Goal: Task Accomplishment & Management: Use online tool/utility

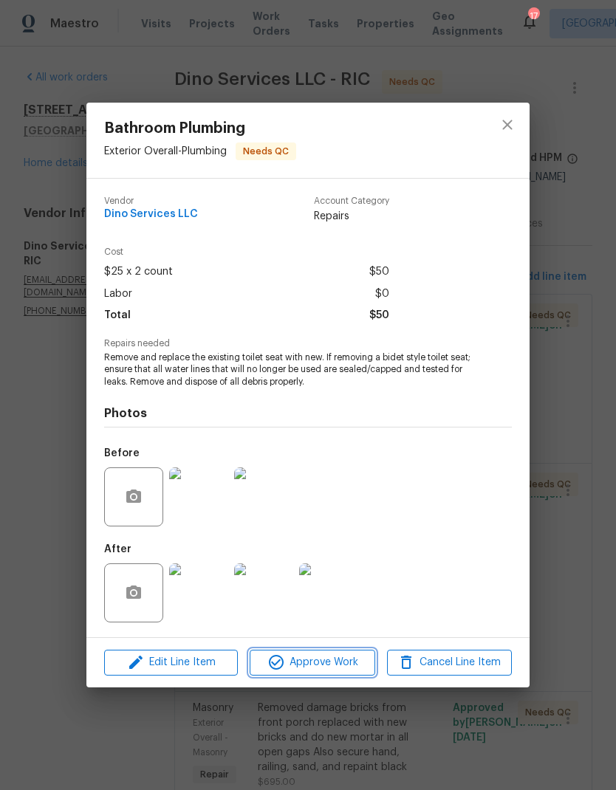
click at [346, 668] on span "Approve Work" at bounding box center [312, 662] width 116 height 18
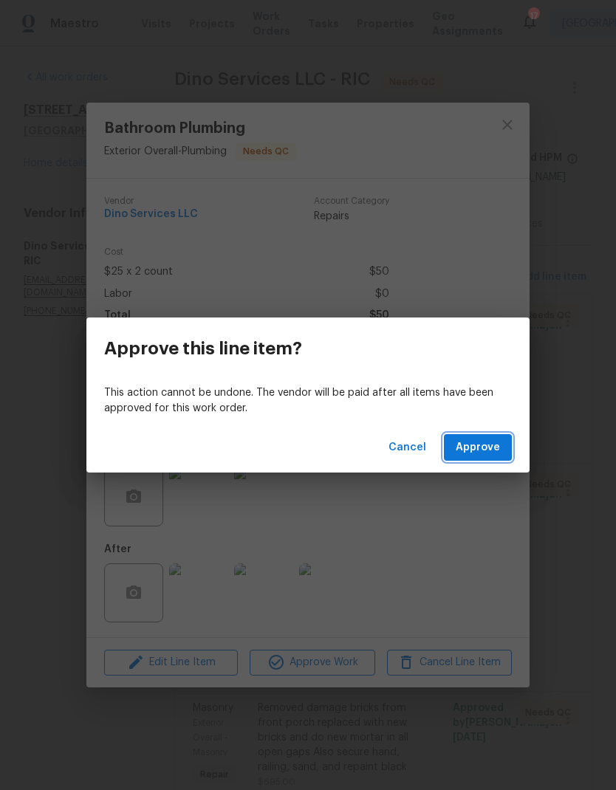
click at [493, 451] on span "Approve" at bounding box center [478, 448] width 44 height 18
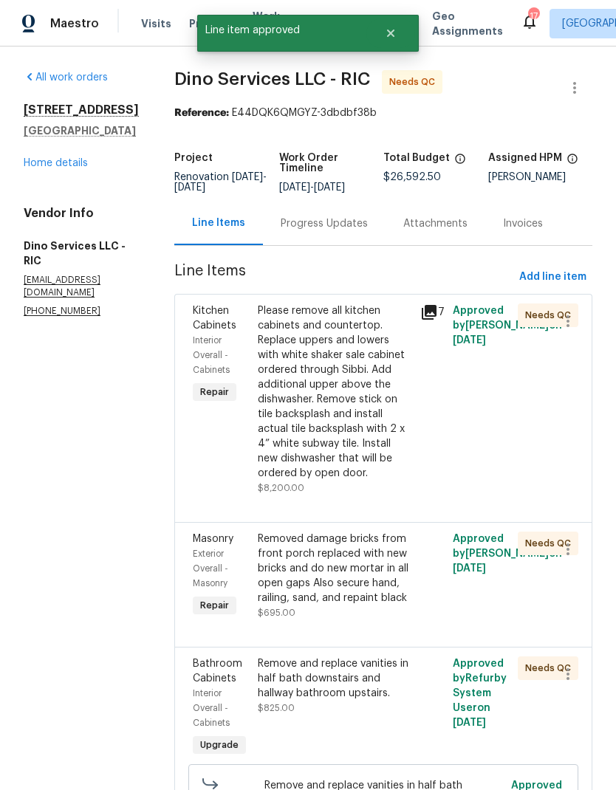
click at [367, 403] on div "Please remove all kitchen cabinets and countertop. Replace uppers and lowers wi…" at bounding box center [335, 391] width 154 height 177
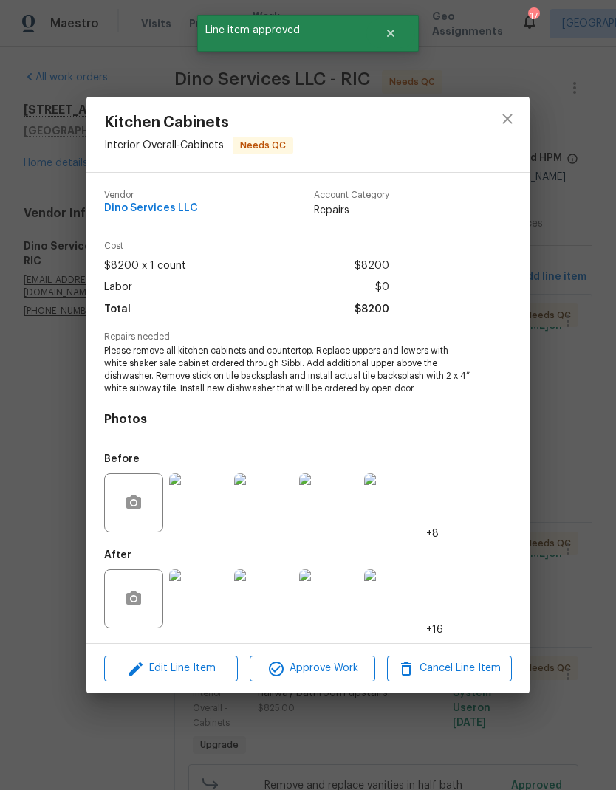
click at [349, 676] on span "Approve Work" at bounding box center [312, 668] width 116 height 18
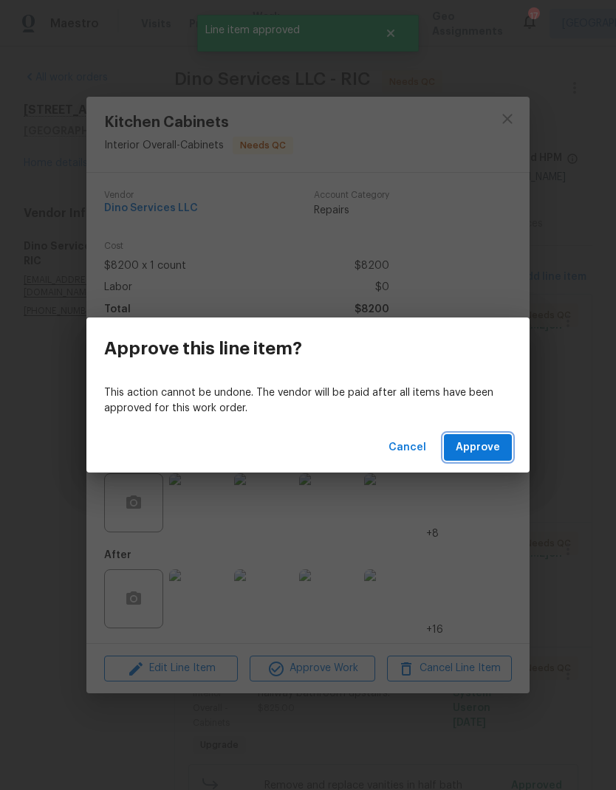
click at [488, 444] on span "Approve" at bounding box center [478, 448] width 44 height 18
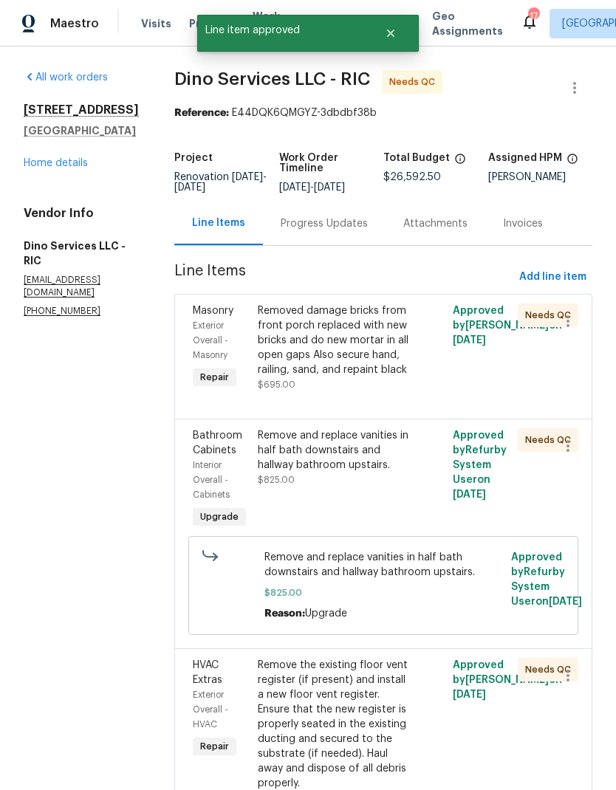
click at [385, 385] on div "Removed damage bricks from front porch replaced with new bricks and do new mort…" at bounding box center [335, 347] width 154 height 89
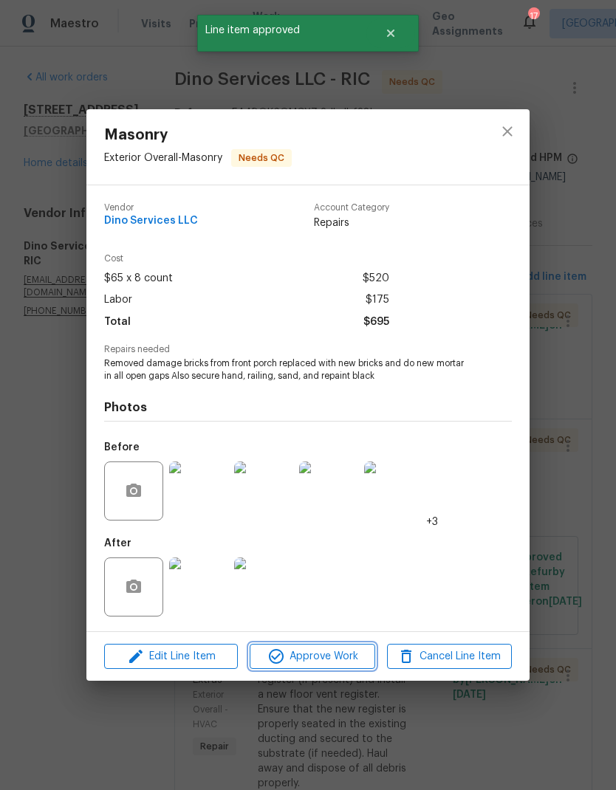
click at [354, 655] on span "Approve Work" at bounding box center [312, 657] width 116 height 18
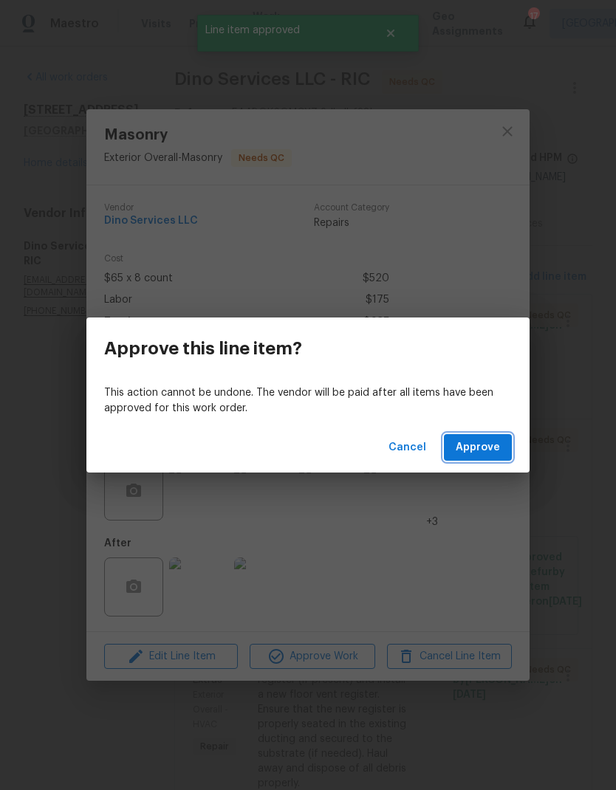
click at [493, 434] on button "Approve" at bounding box center [478, 447] width 68 height 27
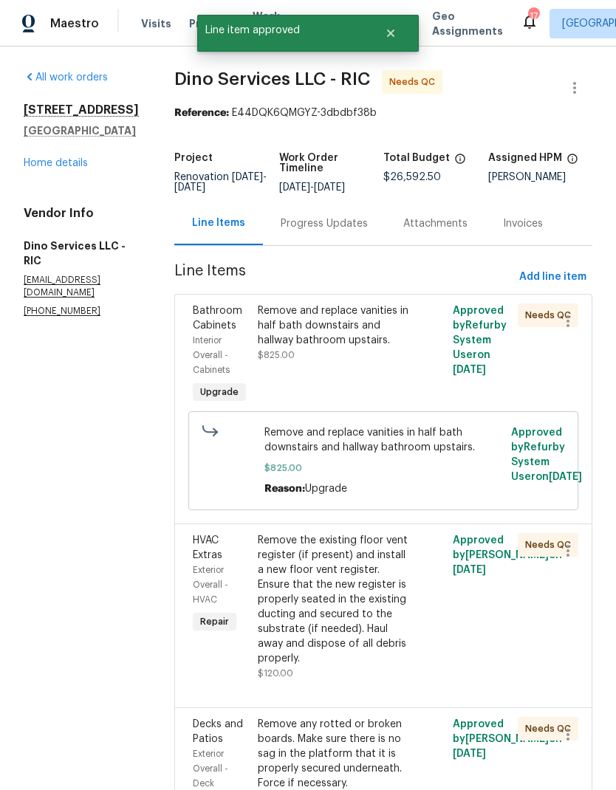
click at [359, 368] on div "Remove and replace vanities in half bath downstairs and hallway bathroom upstai…" at bounding box center [334, 355] width 162 height 112
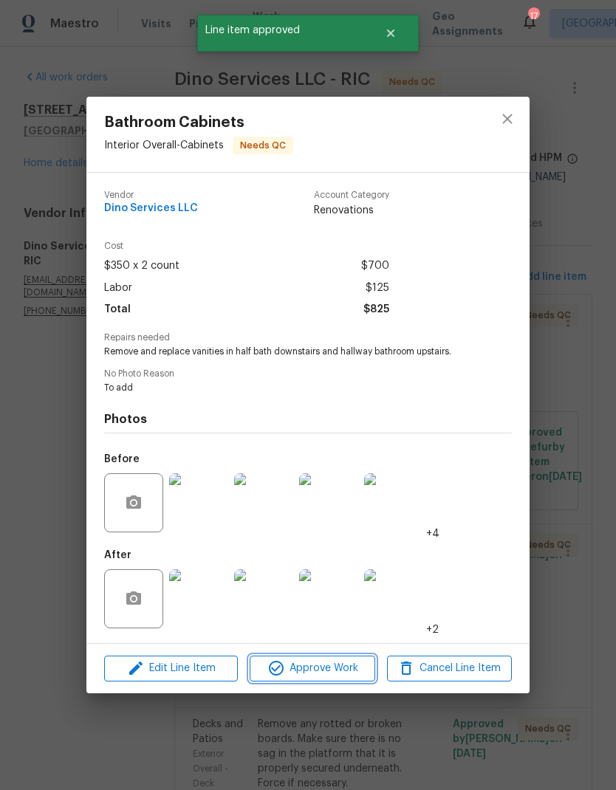
click at [348, 674] on span "Approve Work" at bounding box center [312, 668] width 116 height 18
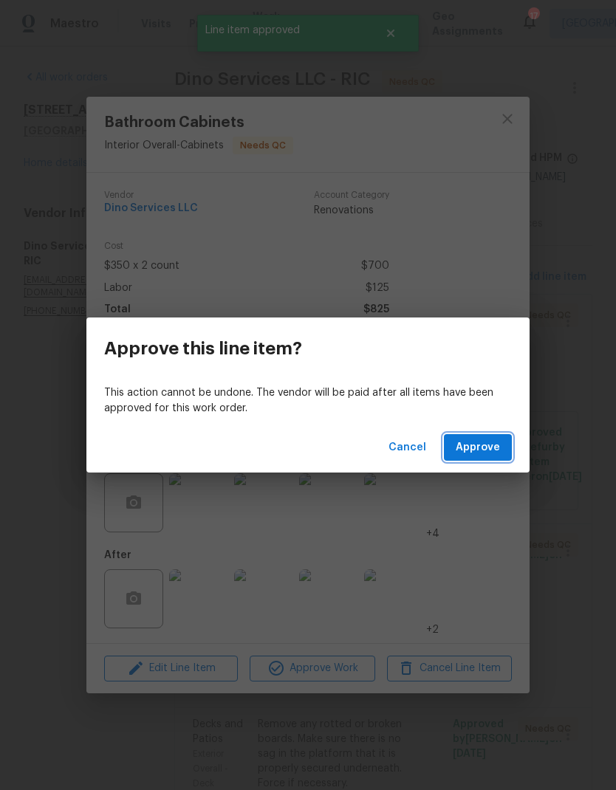
click at [484, 444] on span "Approve" at bounding box center [478, 448] width 44 height 18
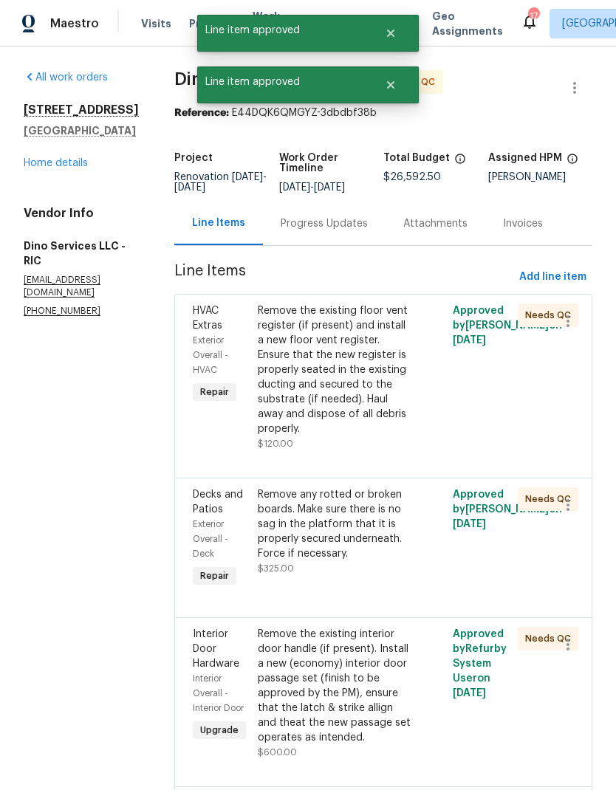
click at [377, 405] on div "Remove the existing floor vent register (if present) and install a new floor ve…" at bounding box center [335, 369] width 154 height 133
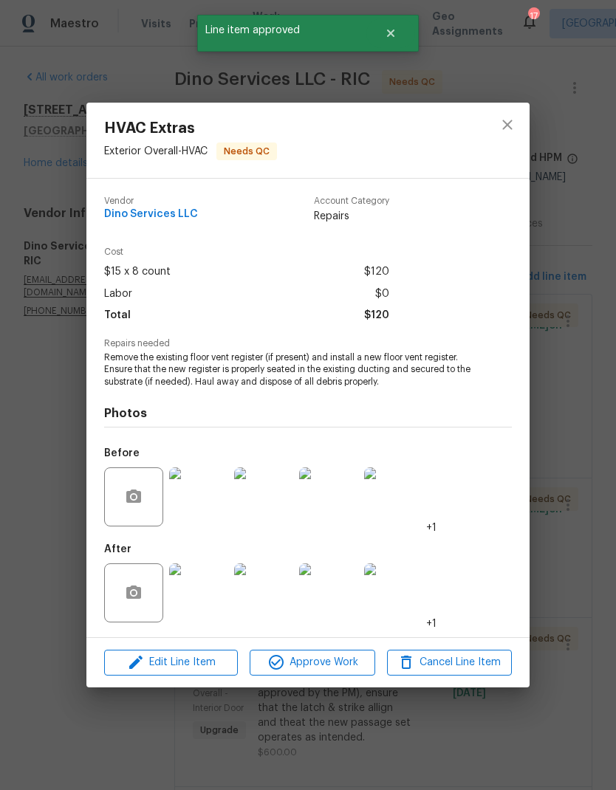
click at [357, 662] on span "Approve Work" at bounding box center [312, 662] width 116 height 18
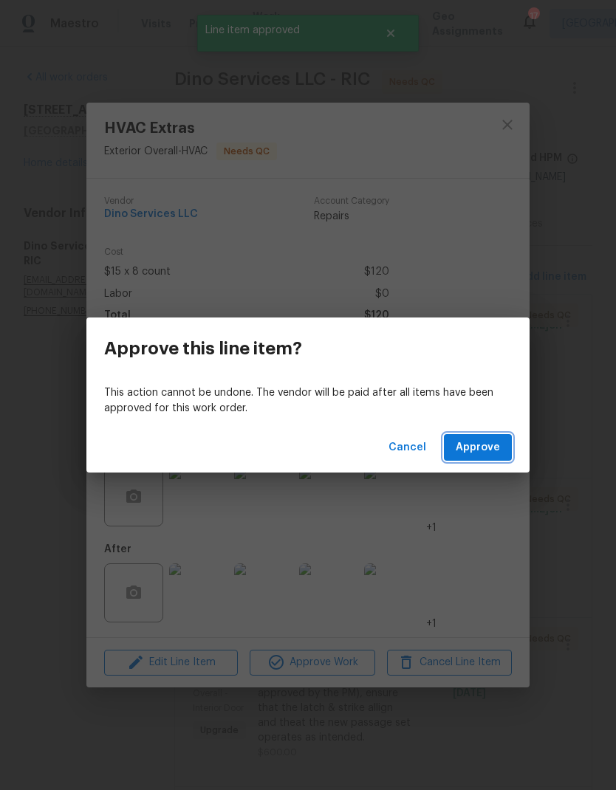
click at [497, 446] on span "Approve" at bounding box center [478, 448] width 44 height 18
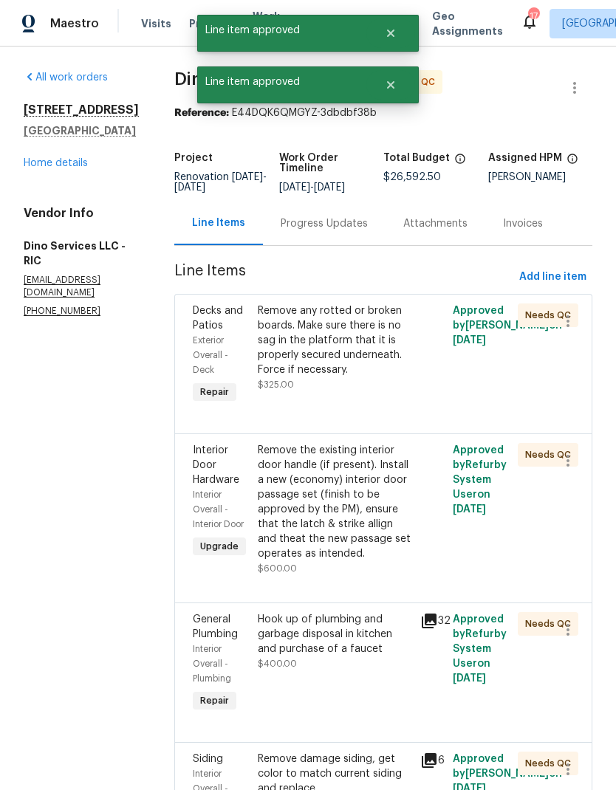
click at [390, 397] on div "Remove any rotted or broken boards. Make sure there is no sag in the platform t…" at bounding box center [334, 355] width 162 height 112
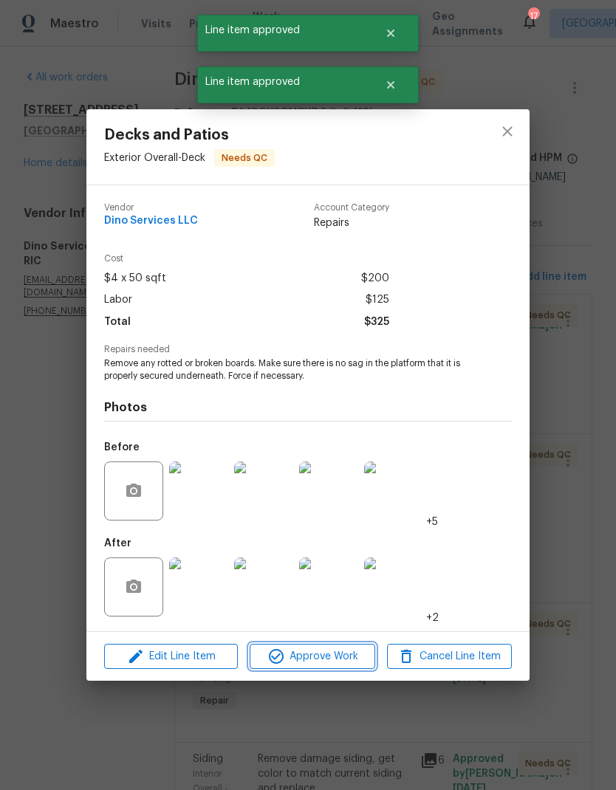
click at [354, 660] on span "Approve Work" at bounding box center [312, 657] width 116 height 18
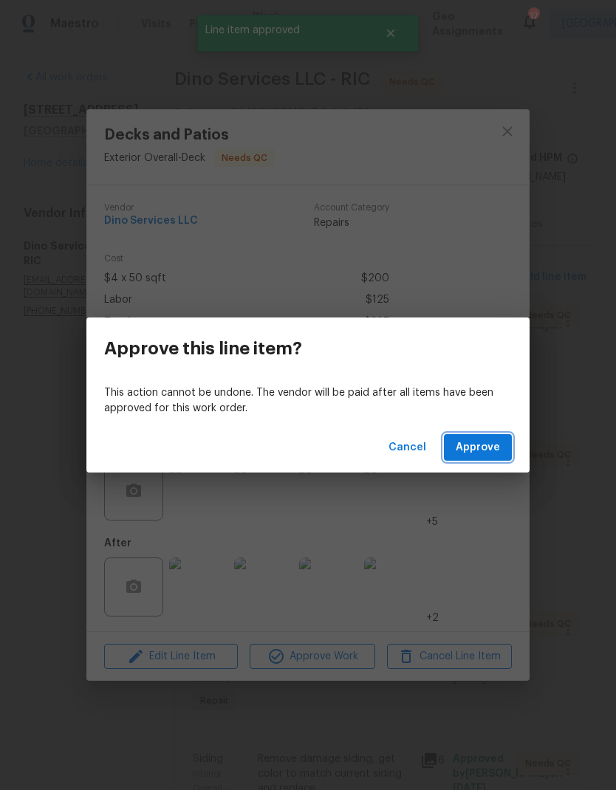
click at [504, 448] on button "Approve" at bounding box center [478, 447] width 68 height 27
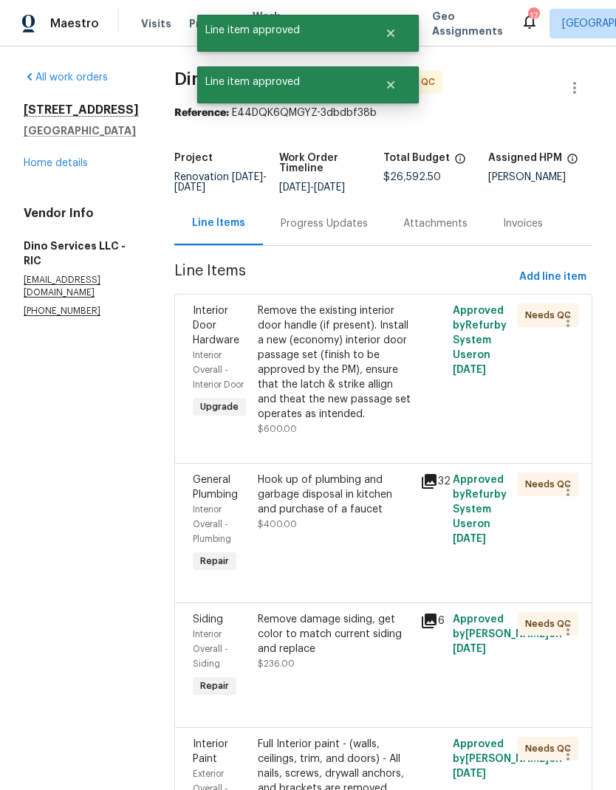
click at [363, 397] on div "Remove the existing interior door handle (if present). Install a new (economy) …" at bounding box center [335, 362] width 154 height 118
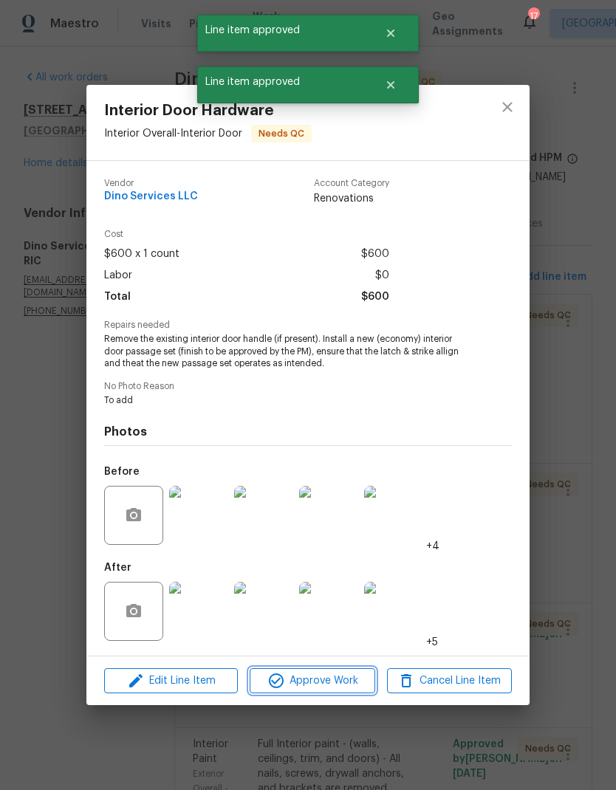
click at [346, 684] on span "Approve Work" at bounding box center [312, 681] width 116 height 18
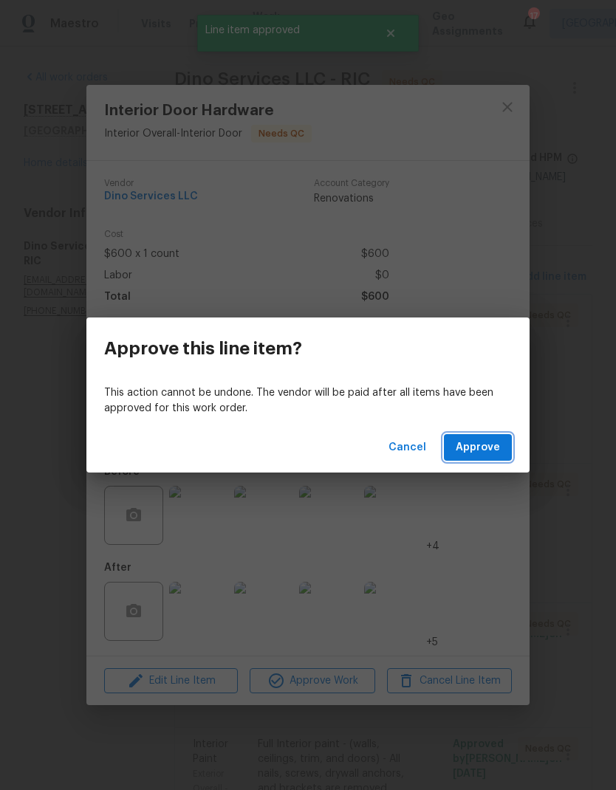
click at [487, 447] on span "Approve" at bounding box center [478, 448] width 44 height 18
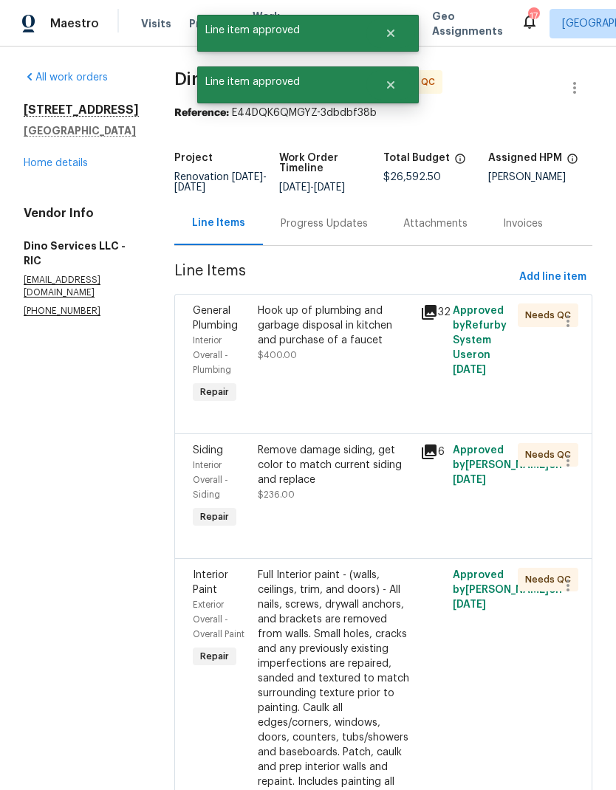
click at [360, 433] on div "General Plumbing Interior Overall - Plumbing Repair Hook up of plumbing and gar…" at bounding box center [383, 364] width 418 height 140
click at [384, 425] on div at bounding box center [383, 416] width 381 height 18
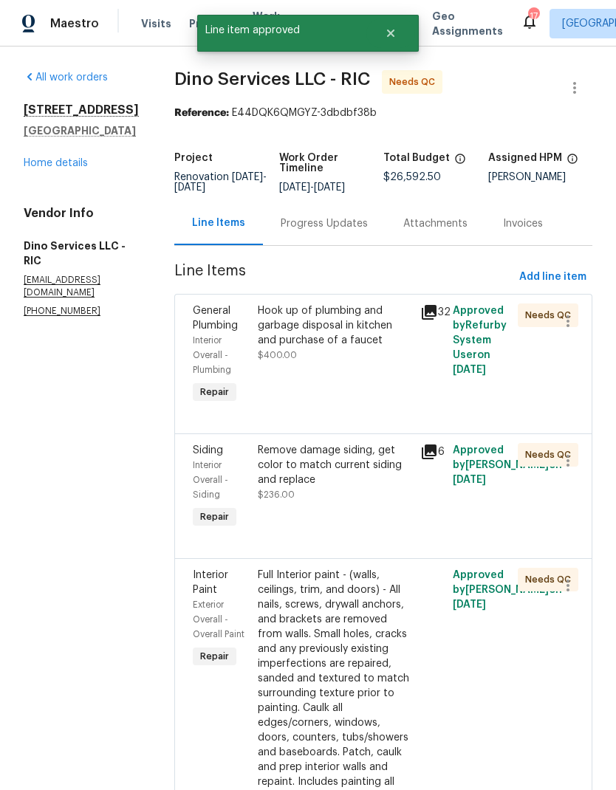
click at [350, 394] on div "Hook up of plumbing and garbage disposal in kitchen and purchase of a faucet $4…" at bounding box center [334, 355] width 162 height 112
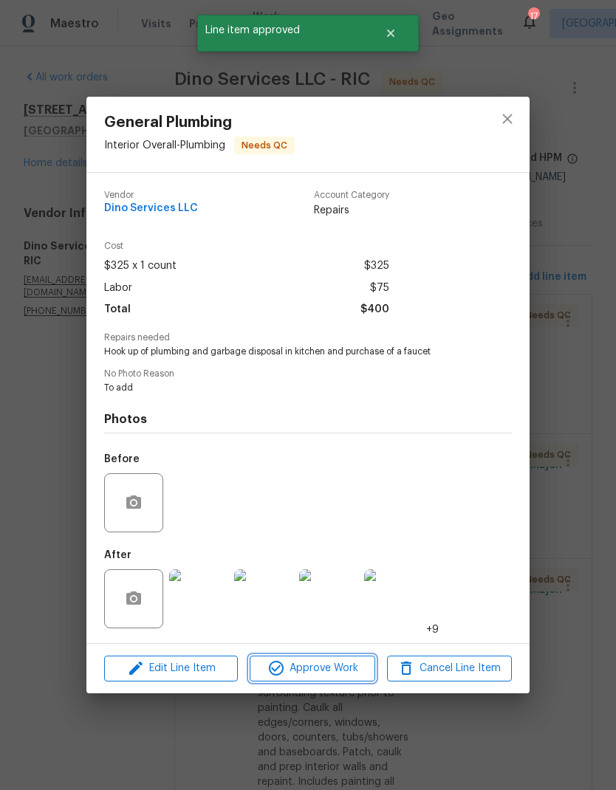
click at [350, 674] on span "Approve Work" at bounding box center [312, 668] width 116 height 18
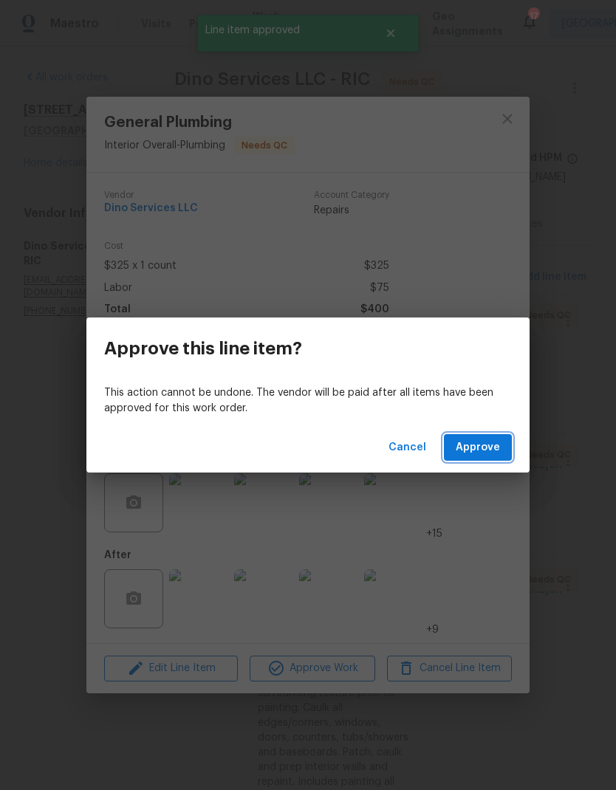
click at [492, 436] on button "Approve" at bounding box center [478, 447] width 68 height 27
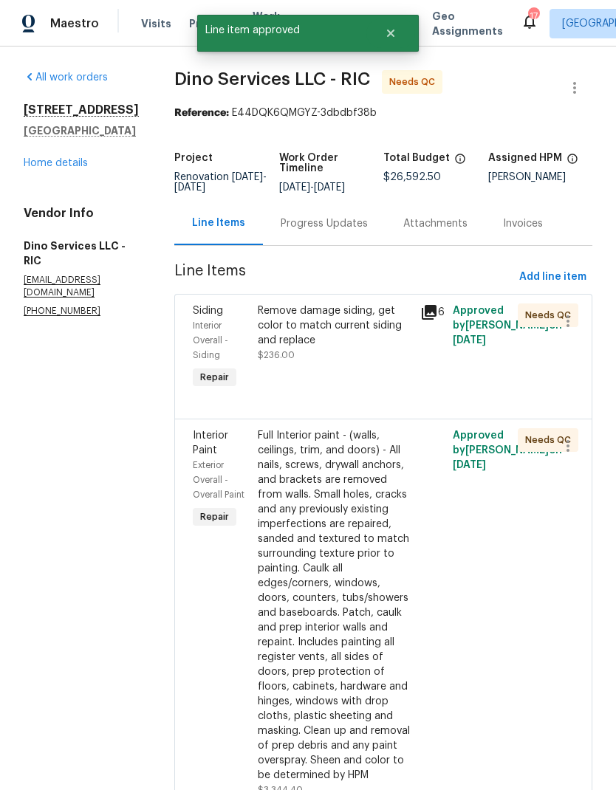
click at [340, 358] on div "Remove damage siding, get color to match current siding and replace $236.00" at bounding box center [335, 332] width 154 height 59
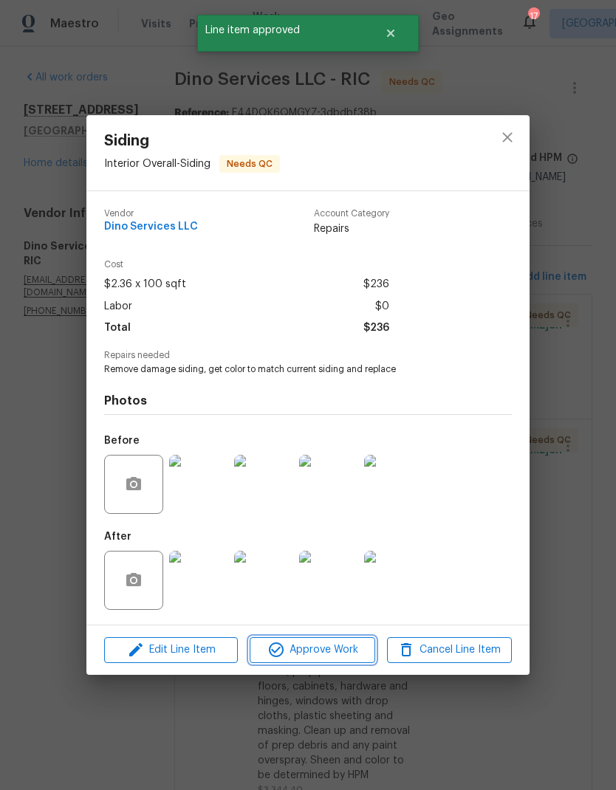
click at [339, 649] on span "Approve Work" at bounding box center [312, 650] width 116 height 18
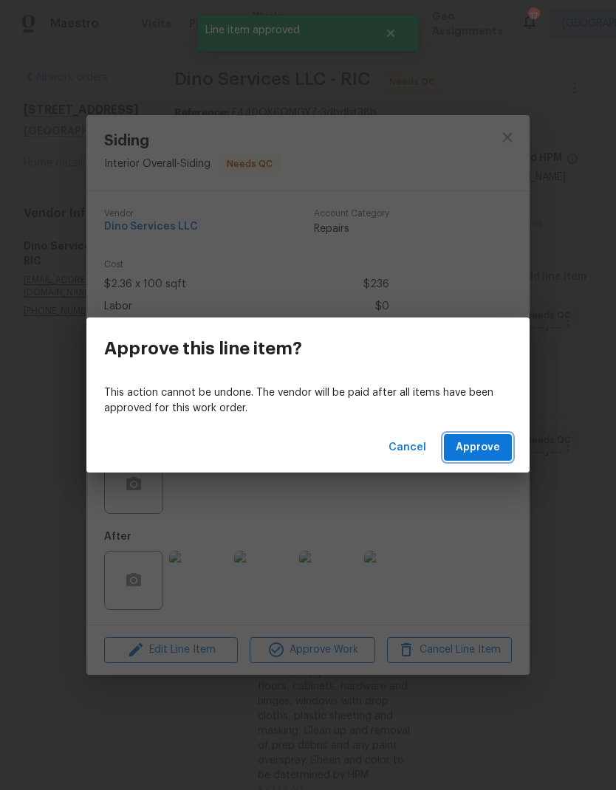
click at [487, 439] on span "Approve" at bounding box center [478, 448] width 44 height 18
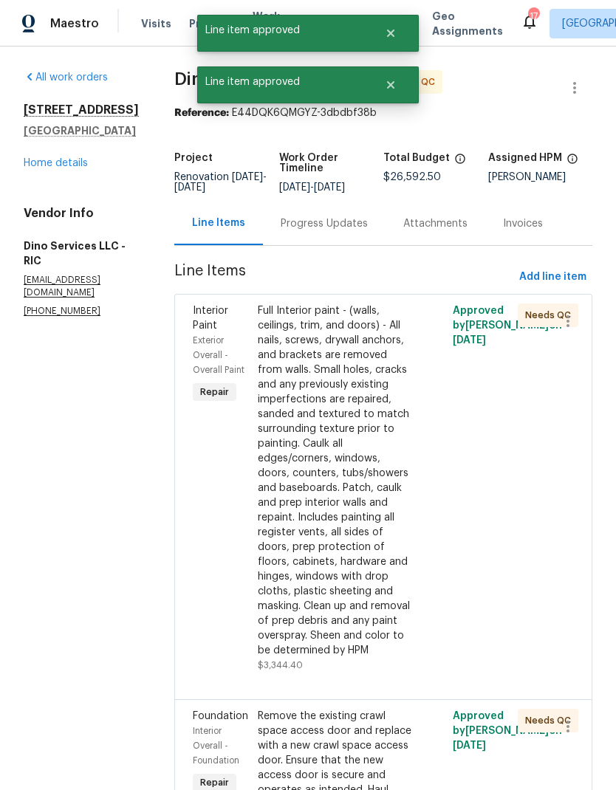
click at [332, 408] on div "Full Interior paint - (walls, ceilings, trim, and doors) - All nails, screws, d…" at bounding box center [335, 480] width 154 height 354
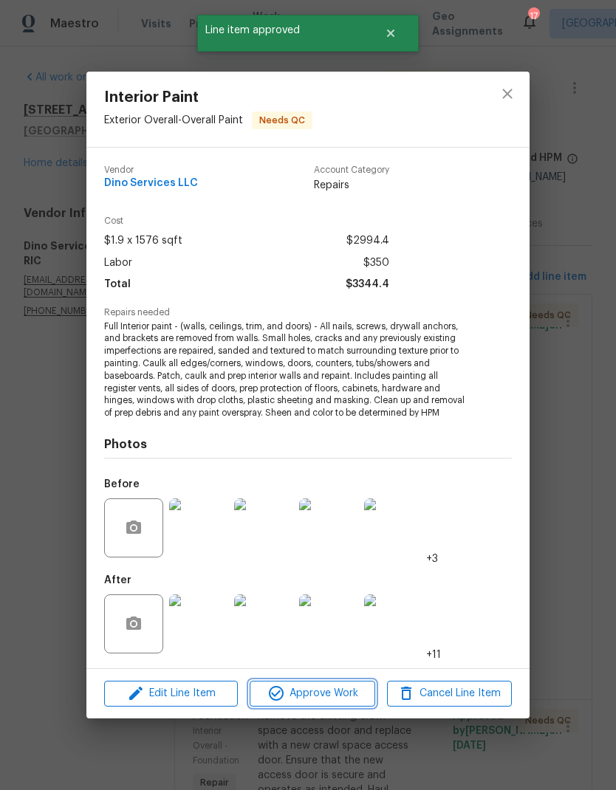
click at [319, 704] on button "Approve Work" at bounding box center [312, 694] width 125 height 26
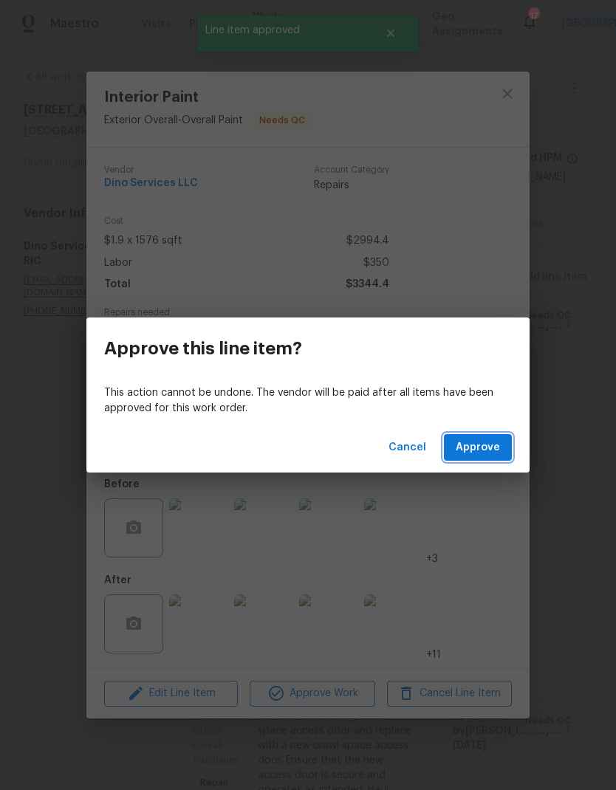
click at [492, 460] on button "Approve" at bounding box center [478, 447] width 68 height 27
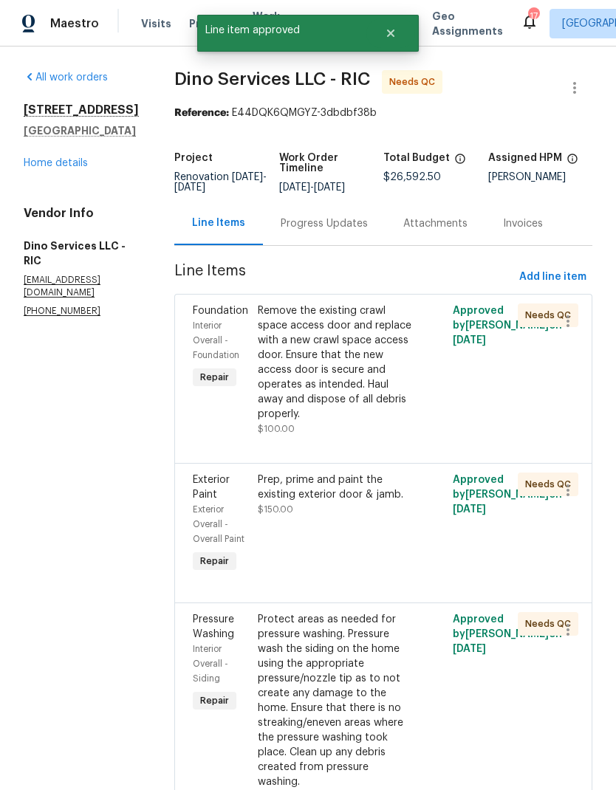
click at [385, 426] on div "Remove the existing crawl space access door and replace with a new crawl space …" at bounding box center [335, 369] width 154 height 133
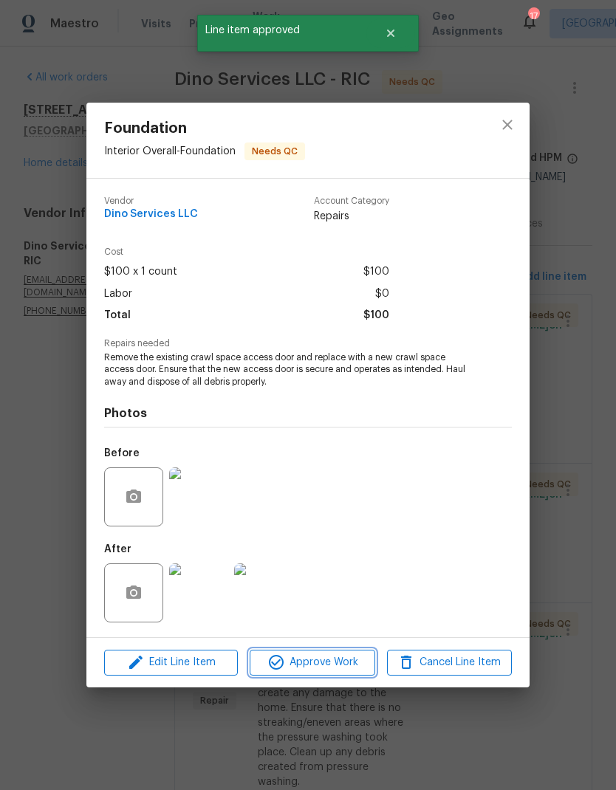
click at [346, 675] on button "Approve Work" at bounding box center [312, 663] width 125 height 26
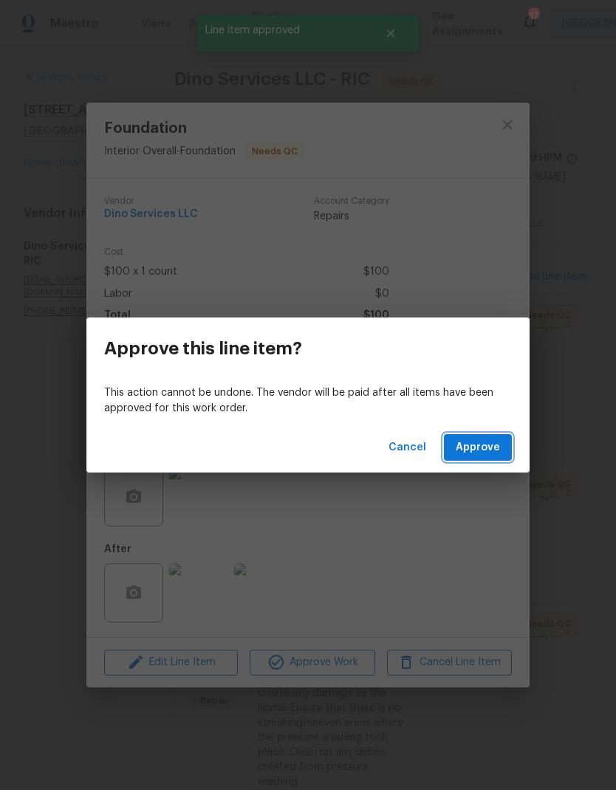
click at [511, 440] on button "Approve" at bounding box center [478, 447] width 68 height 27
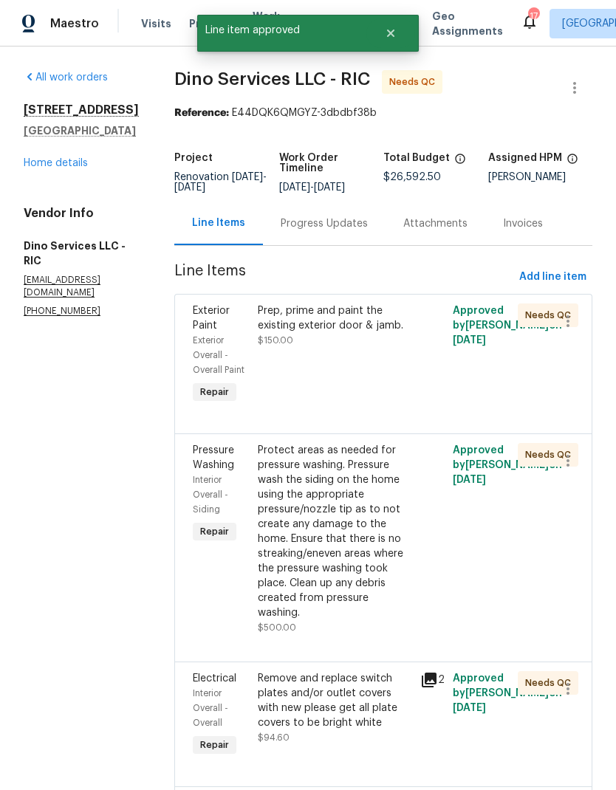
click at [357, 380] on div "Prep, prime and paint the existing exterior door & jamb. $150.00" at bounding box center [334, 355] width 162 height 112
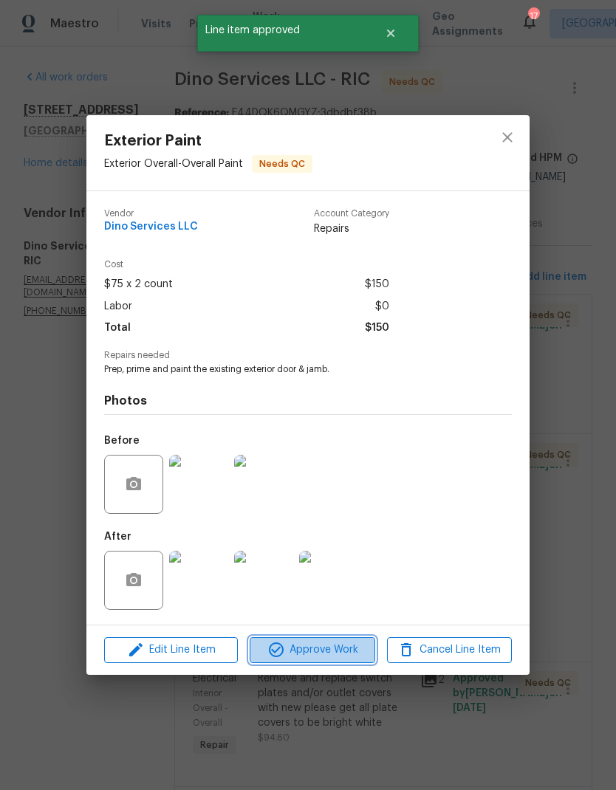
click at [344, 662] on button "Approve Work" at bounding box center [312, 650] width 125 height 26
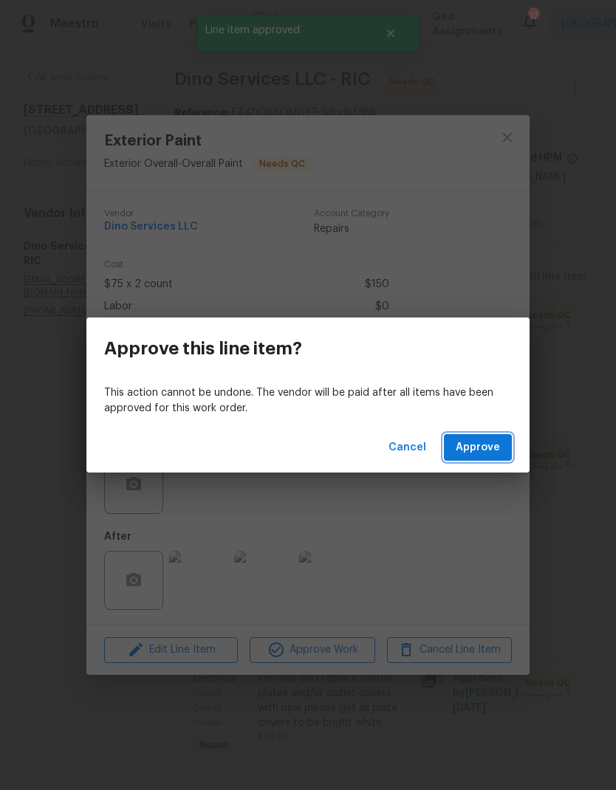
click at [487, 458] on button "Approve" at bounding box center [478, 447] width 68 height 27
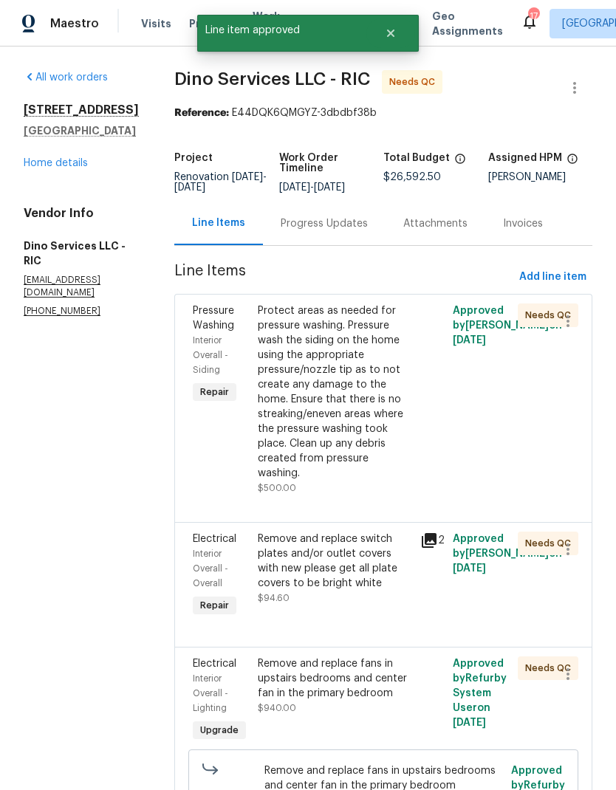
click at [353, 391] on div "Protect areas as needed for pressure washing. Pressure wash the siding on the h…" at bounding box center [335, 391] width 154 height 177
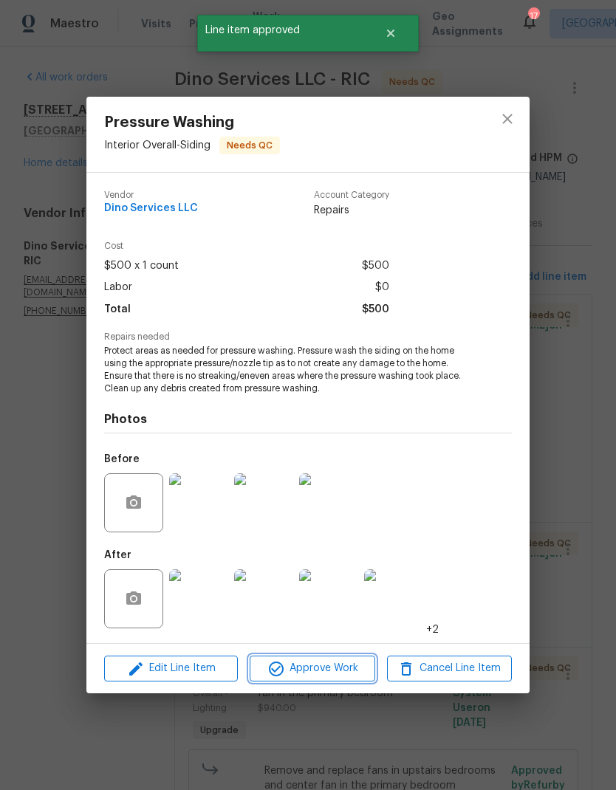
click at [335, 681] on button "Approve Work" at bounding box center [312, 669] width 125 height 26
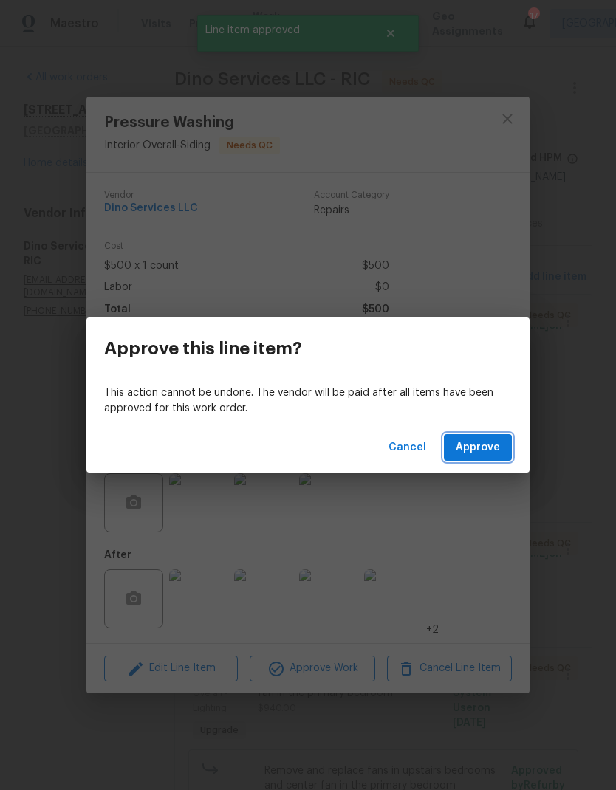
click at [496, 454] on span "Approve" at bounding box center [478, 448] width 44 height 18
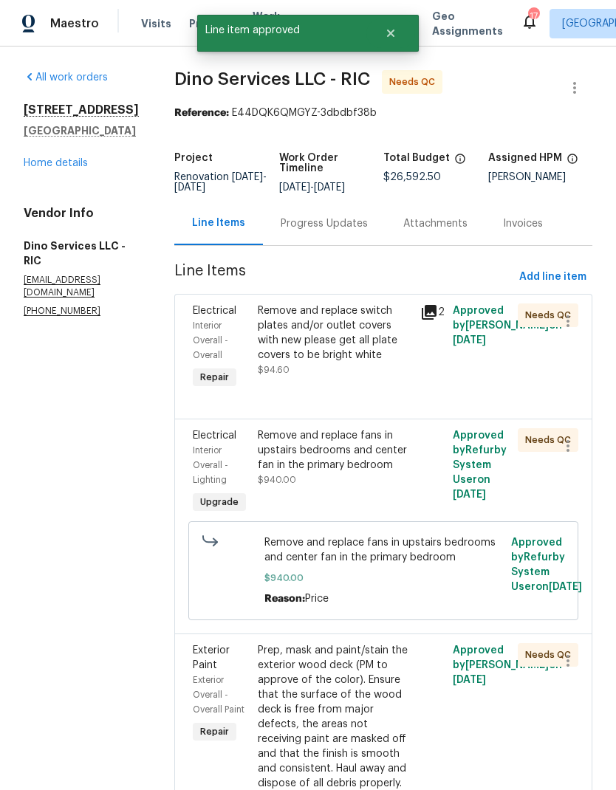
click at [367, 393] on div "Remove and replace switch plates and/or outlet covers with new please get all p…" at bounding box center [334, 347] width 162 height 97
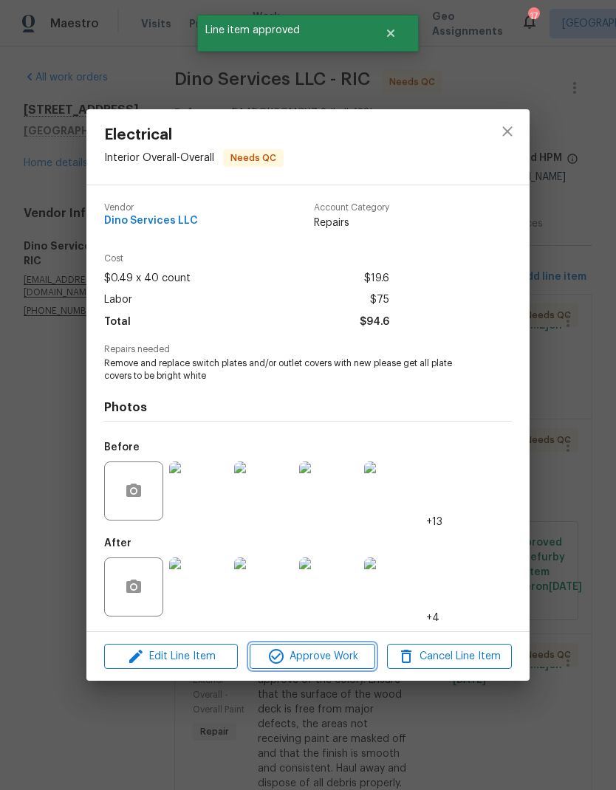
click at [360, 652] on span "Approve Work" at bounding box center [312, 657] width 116 height 18
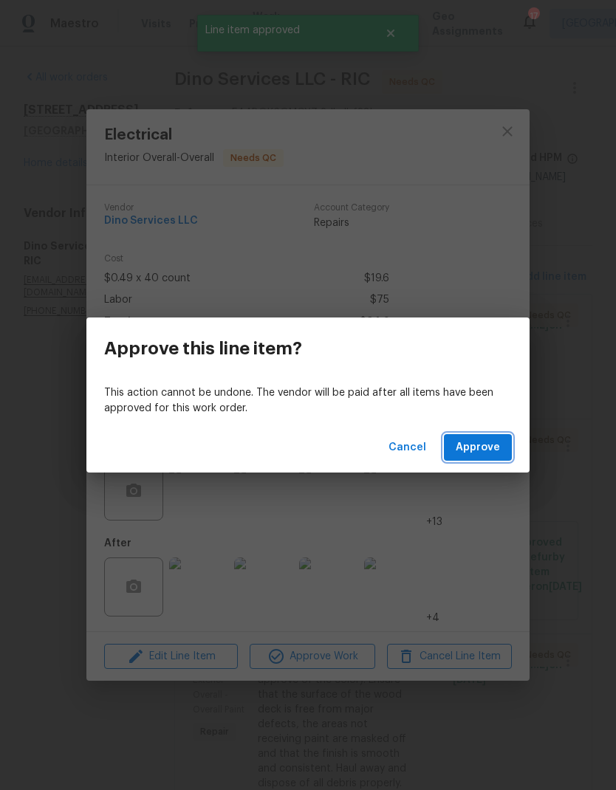
click at [488, 452] on span "Approve" at bounding box center [478, 448] width 44 height 18
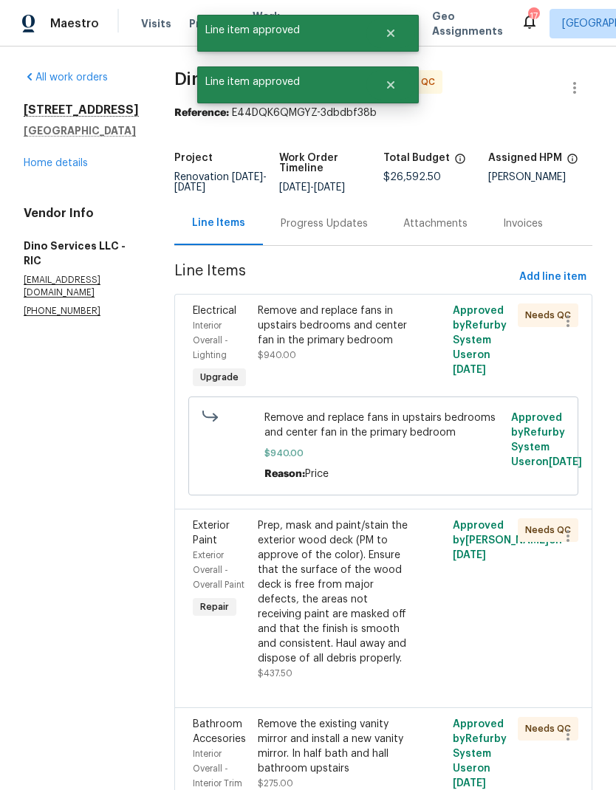
click at [375, 355] on div "Remove and replace fans in upstairs bedrooms and center fan in the primary bedr…" at bounding box center [335, 332] width 154 height 59
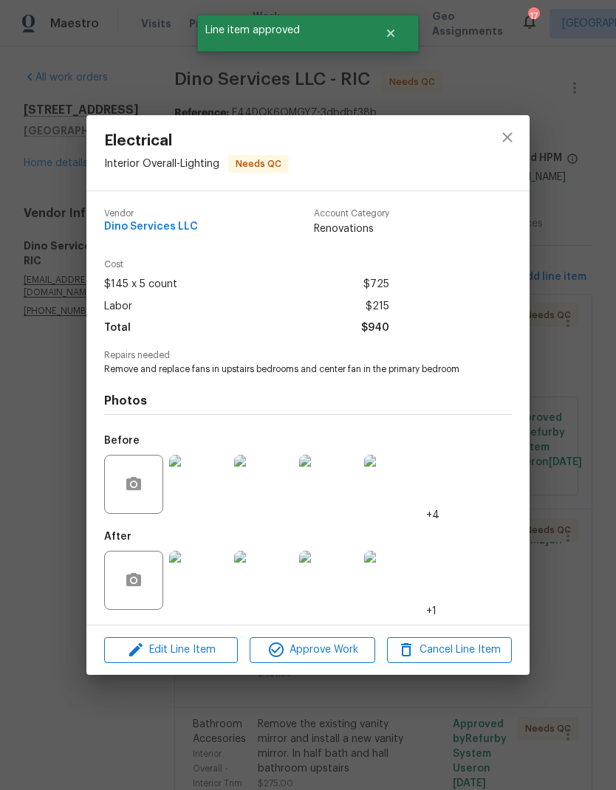
click at [343, 653] on span "Approve Work" at bounding box center [312, 650] width 116 height 18
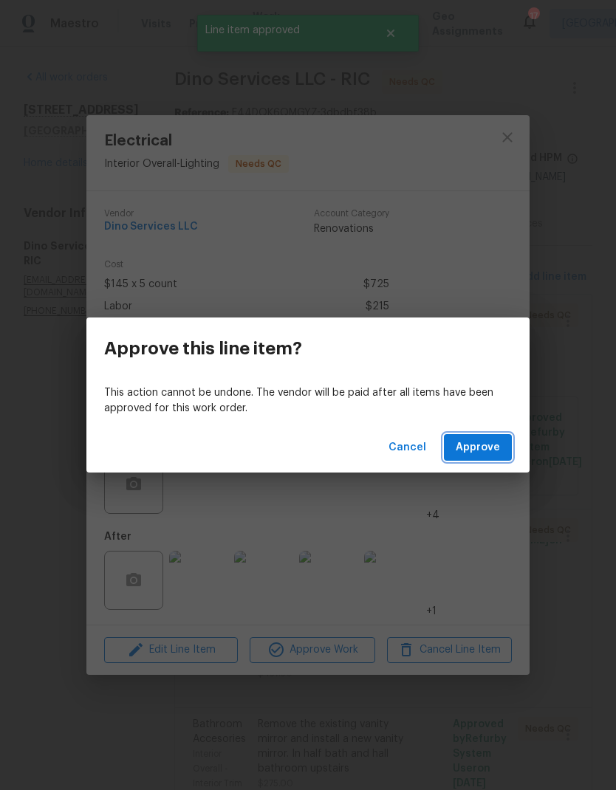
click at [502, 460] on button "Approve" at bounding box center [478, 447] width 68 height 27
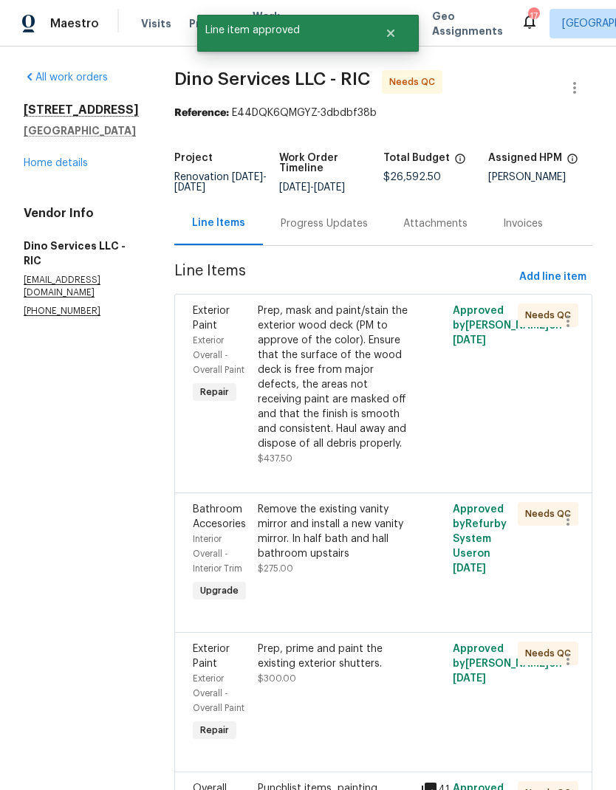
click at [378, 416] on div "Prep, mask and paint/stain the exterior wood deck (PM to approve of the color).…" at bounding box center [335, 377] width 154 height 148
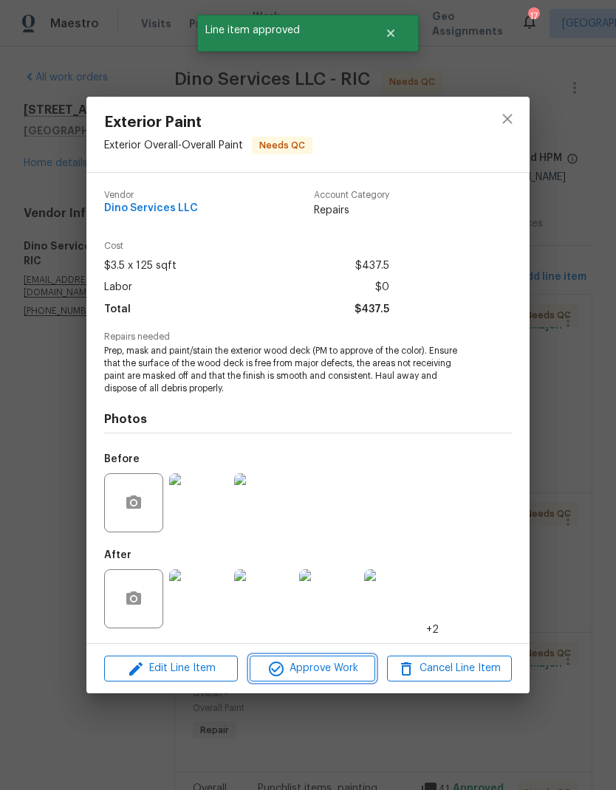
click at [354, 679] on button "Approve Work" at bounding box center [312, 669] width 125 height 26
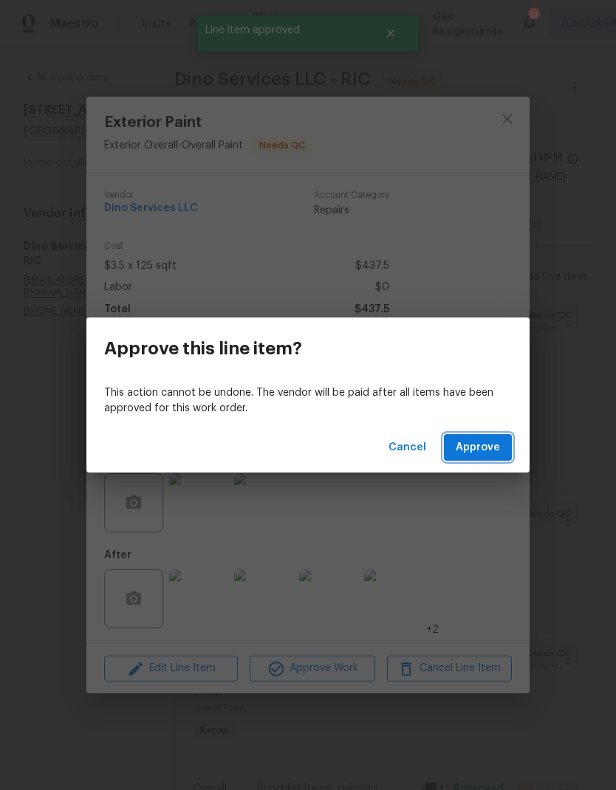
click at [495, 445] on span "Approve" at bounding box center [478, 448] width 44 height 18
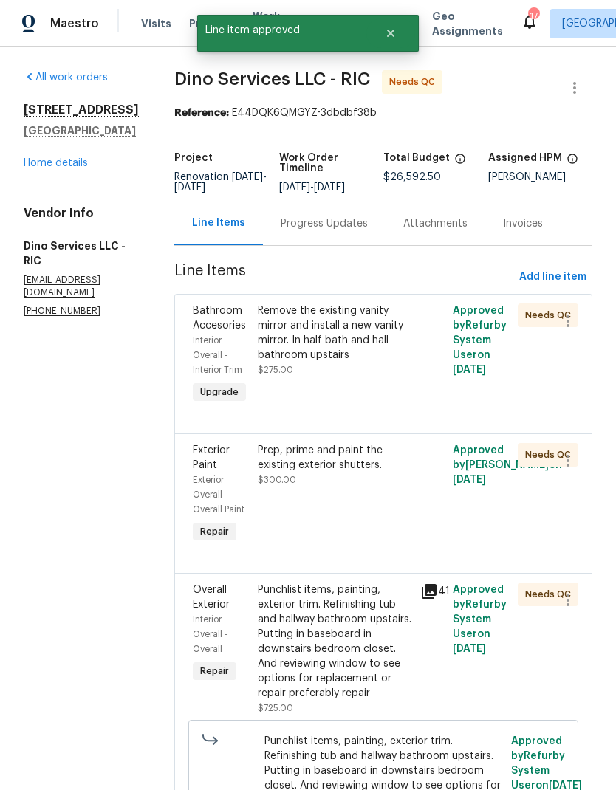
click at [373, 400] on div "Remove the existing vanity mirror and install a new vanity mirror. In half bath…" at bounding box center [334, 355] width 162 height 112
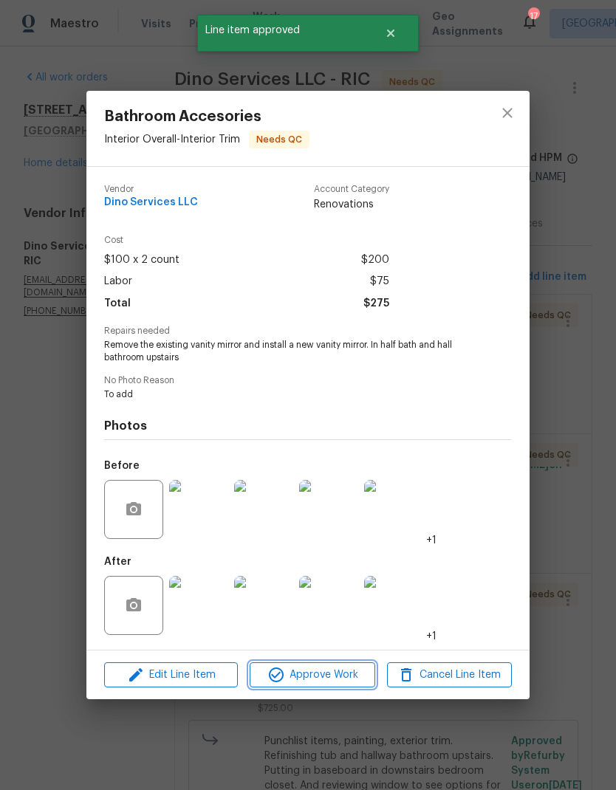
click at [356, 679] on span "Approve Work" at bounding box center [312, 675] width 116 height 18
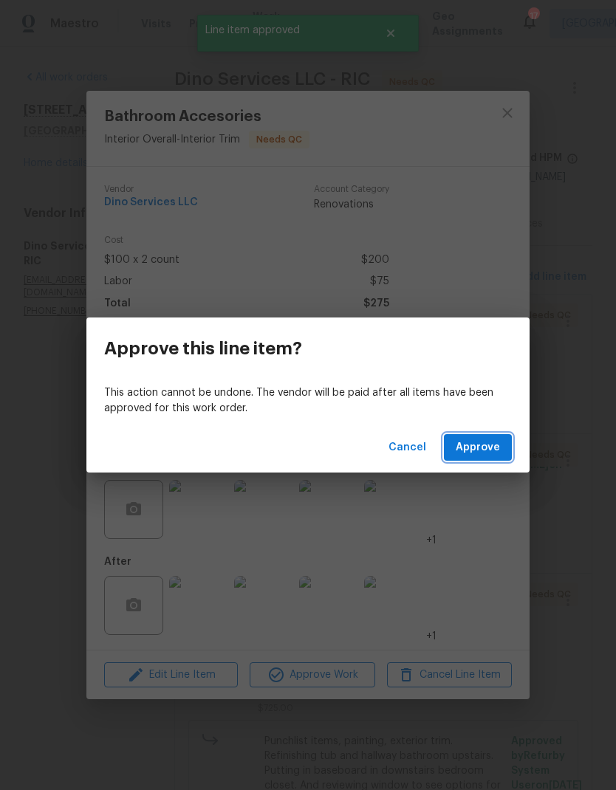
click at [495, 439] on span "Approve" at bounding box center [478, 448] width 44 height 18
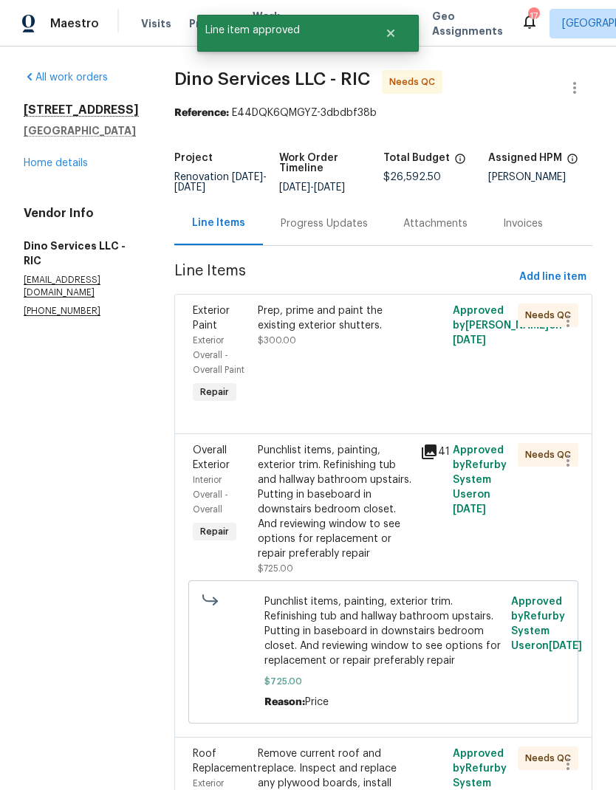
click at [369, 385] on div "Prep, prime and paint the existing exterior shutters. $300.00" at bounding box center [334, 355] width 162 height 112
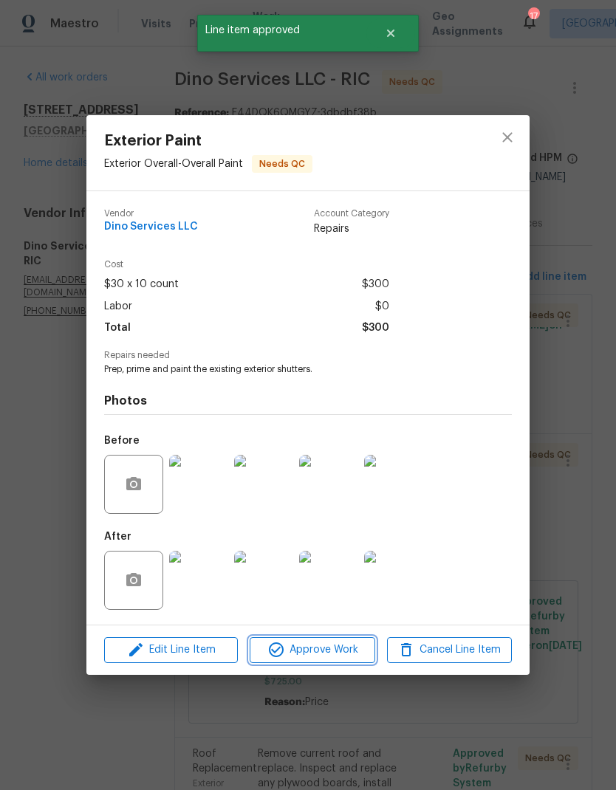
click at [333, 651] on span "Approve Work" at bounding box center [312, 650] width 116 height 18
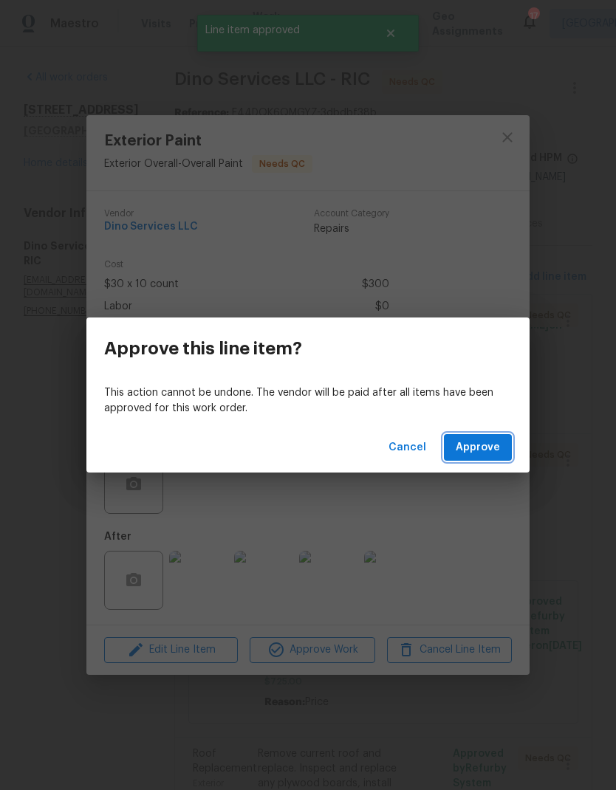
click at [497, 450] on span "Approve" at bounding box center [478, 448] width 44 height 18
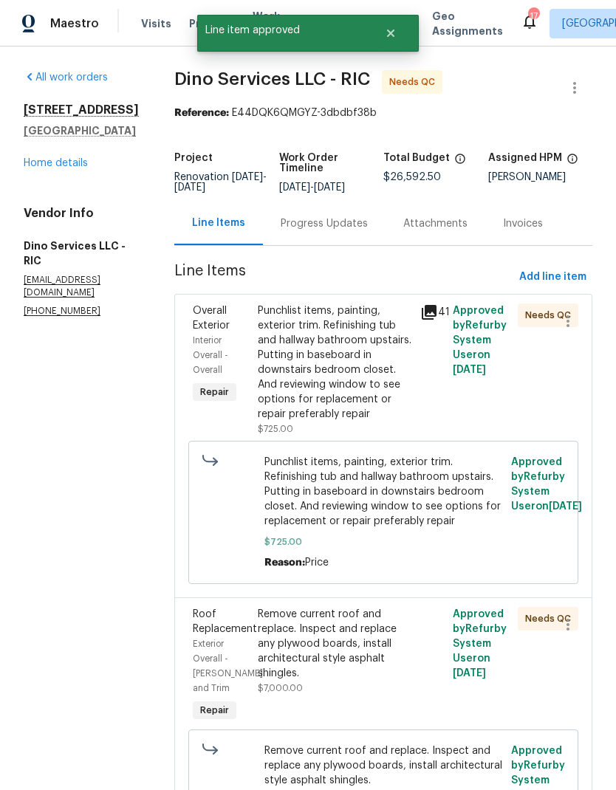
click at [369, 413] on div "Punchlist items, painting, exterior trim. Refinishing tub and hallway bathroom …" at bounding box center [335, 362] width 154 height 118
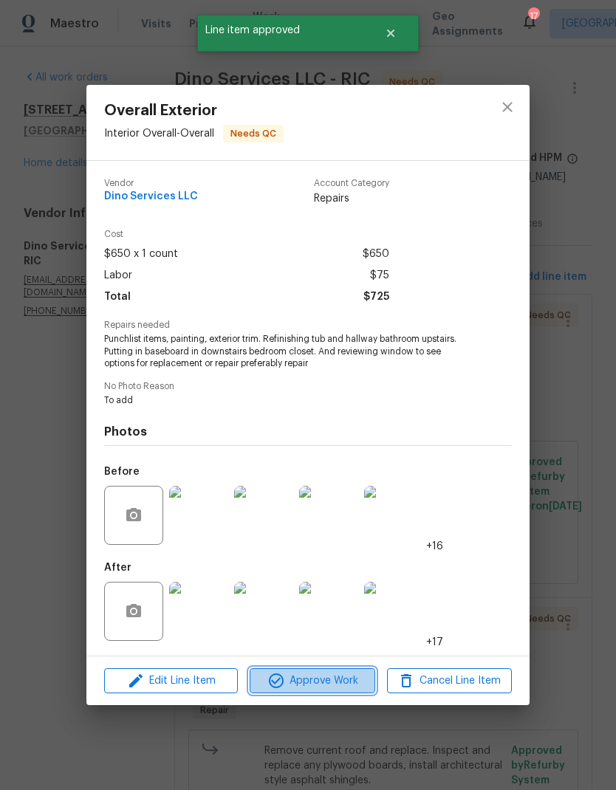
click at [341, 676] on span "Approve Work" at bounding box center [312, 681] width 116 height 18
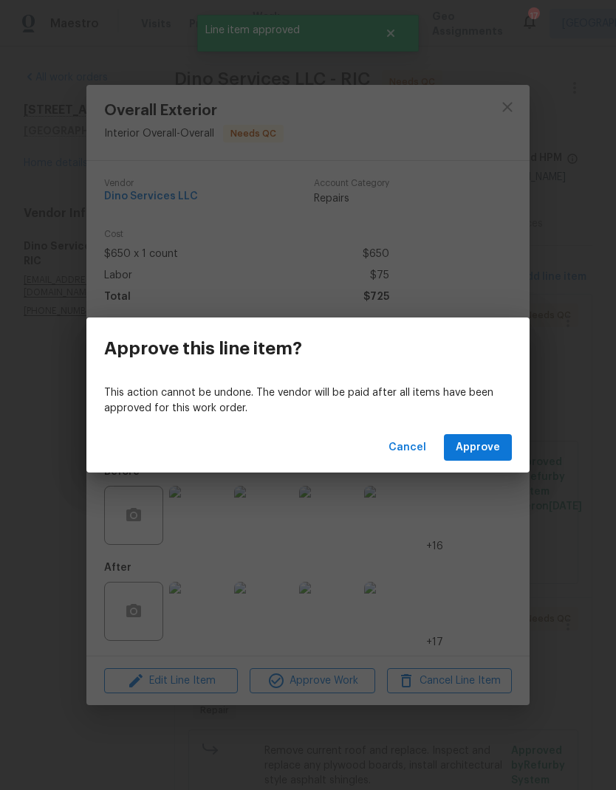
click at [496, 446] on span "Approve" at bounding box center [478, 448] width 44 height 18
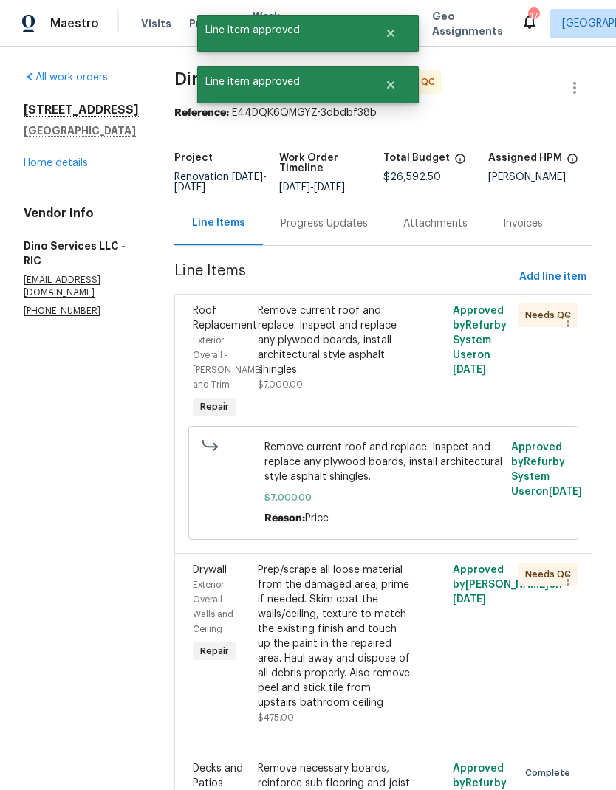
click at [385, 391] on div "Remove current roof and replace. Inspect and replace any plywood boards, instal…" at bounding box center [335, 347] width 154 height 89
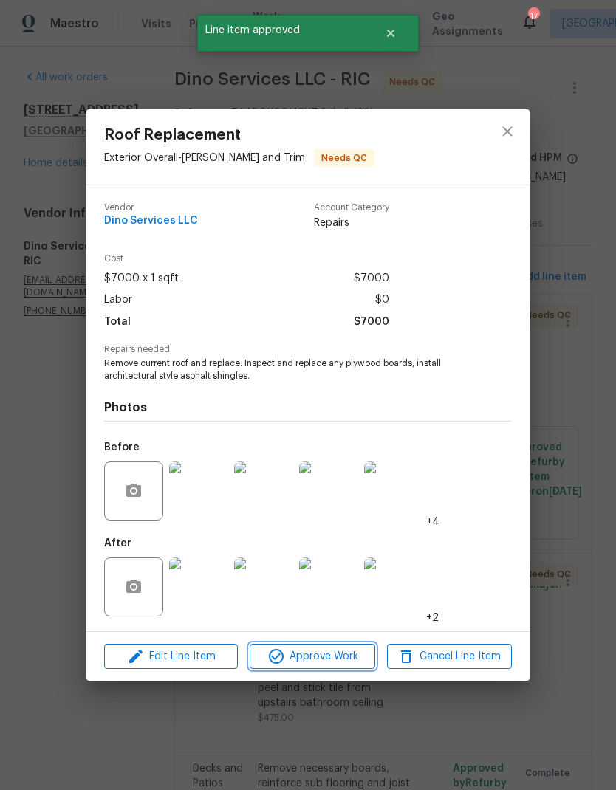
click at [368, 666] on span "Approve Work" at bounding box center [312, 657] width 116 height 18
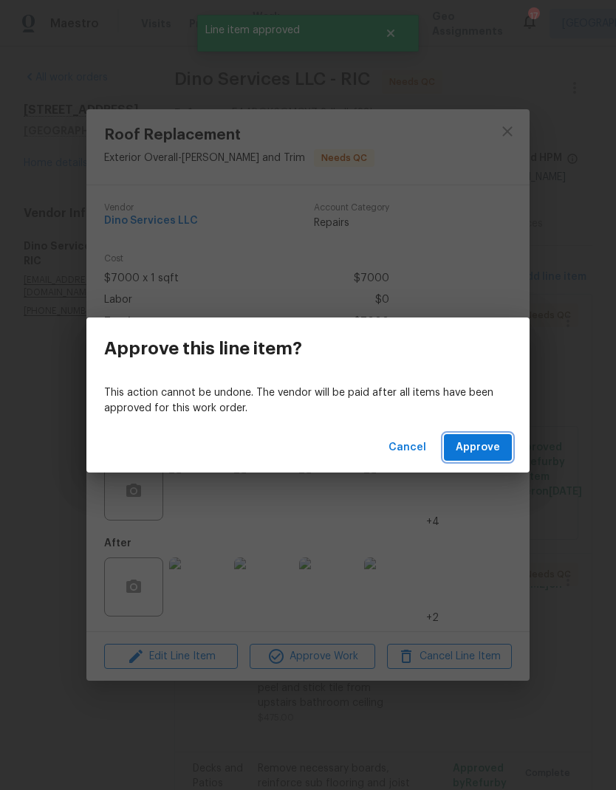
click at [490, 442] on span "Approve" at bounding box center [478, 448] width 44 height 18
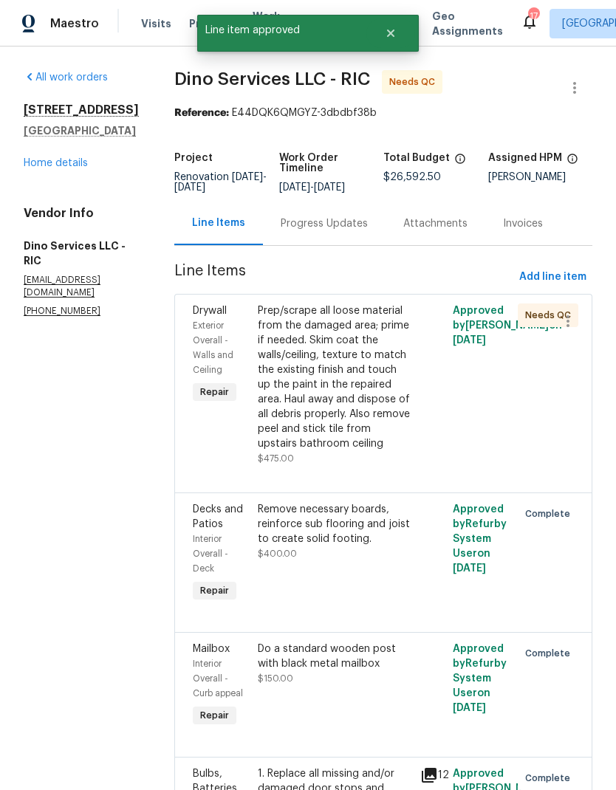
click at [372, 395] on div "Prep/scrape all loose material from the damaged area; prime if needed. Skim coa…" at bounding box center [335, 377] width 154 height 148
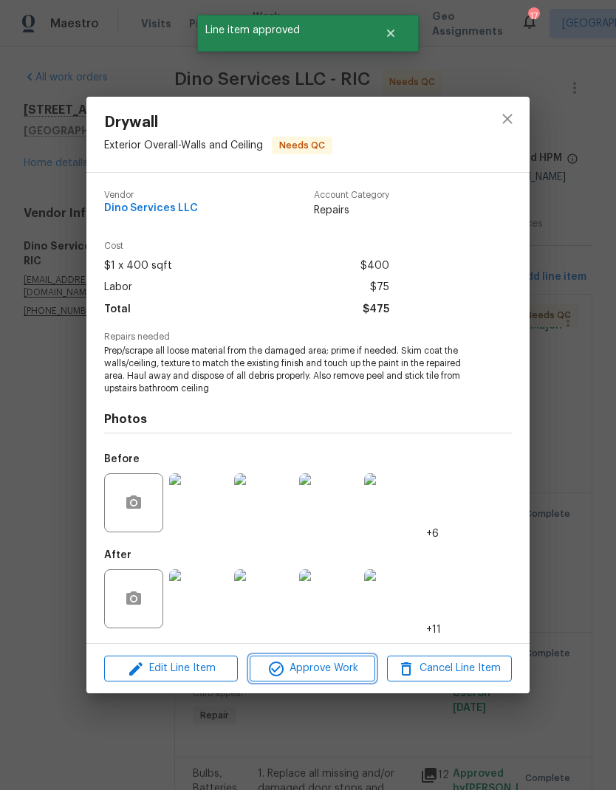
click at [355, 662] on span "Approve Work" at bounding box center [312, 668] width 116 height 18
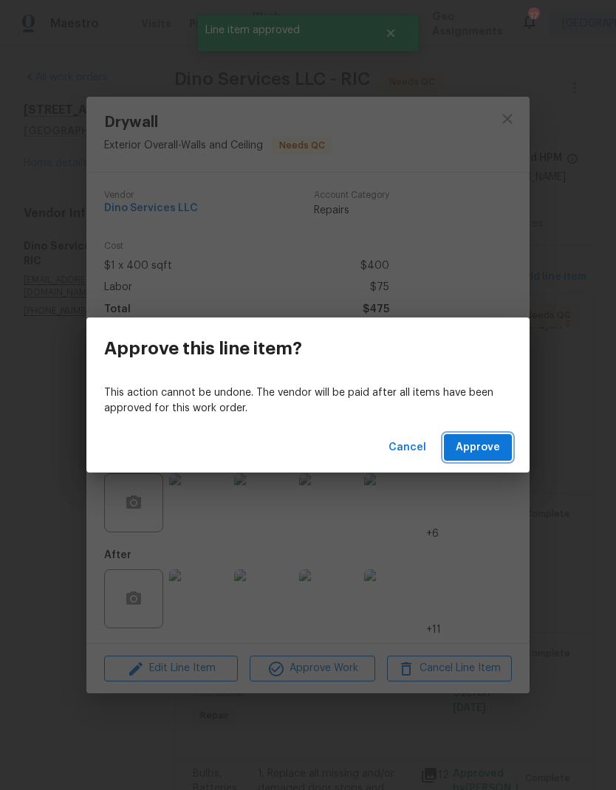
click at [498, 453] on span "Approve" at bounding box center [478, 448] width 44 height 18
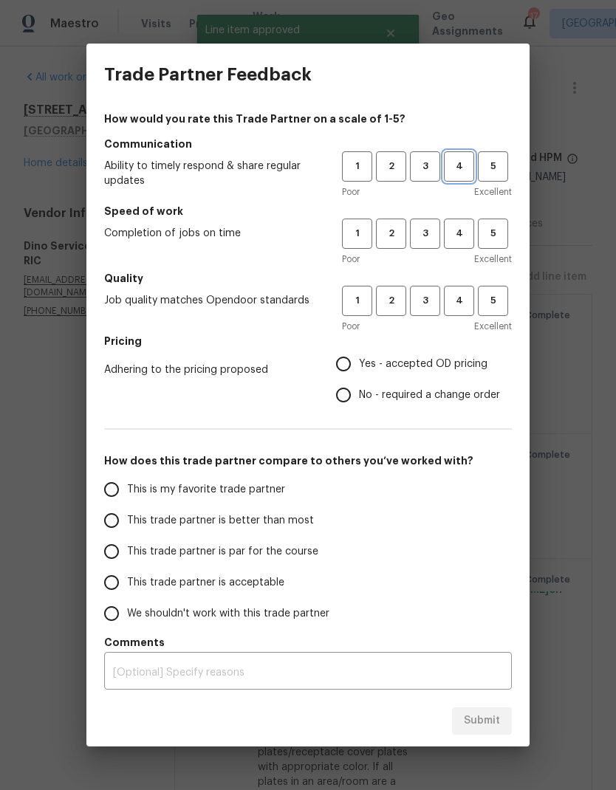
click at [461, 160] on span "4" at bounding box center [458, 166] width 27 height 17
click at [461, 238] on span "4" at bounding box center [458, 233] width 27 height 17
click at [422, 306] on span "3" at bounding box center [424, 300] width 27 height 17
click at [374, 355] on label "Yes - accepted OD pricing" at bounding box center [414, 363] width 172 height 31
click at [359, 355] on input "Yes - accepted OD pricing" at bounding box center [343, 363] width 31 height 31
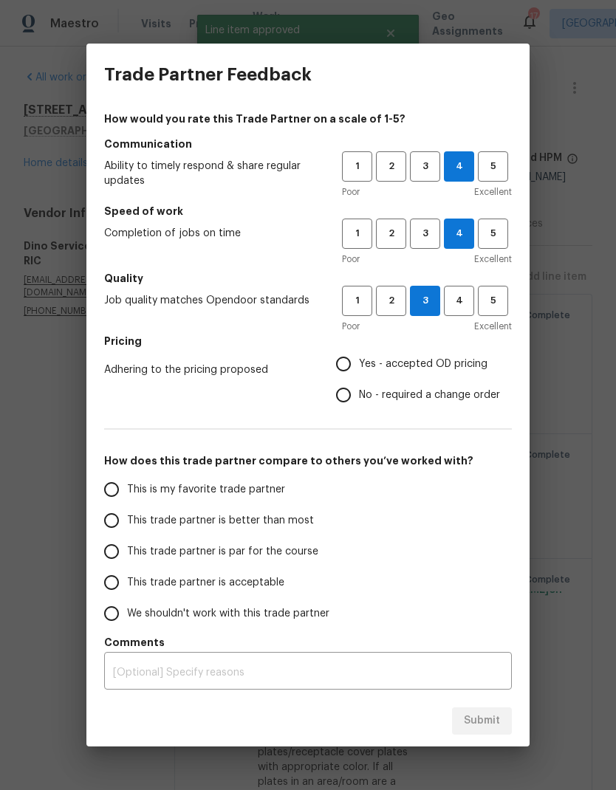
radio input "true"
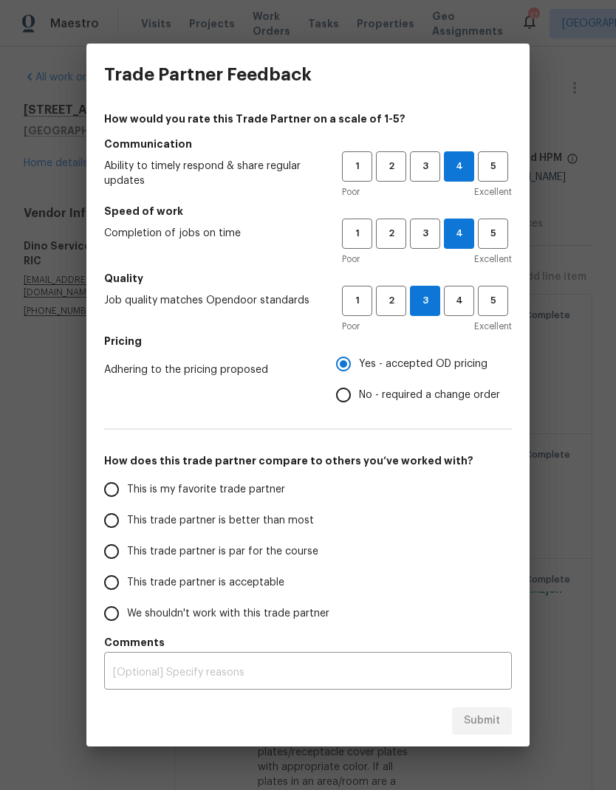
click at [296, 516] on span "This trade partner is better than most" at bounding box center [220, 521] width 187 height 16
click at [127, 516] on input "This trade partner is better than most" at bounding box center [111, 520] width 31 height 31
click at [488, 712] on span "Submit" at bounding box center [482, 721] width 36 height 18
radio input "true"
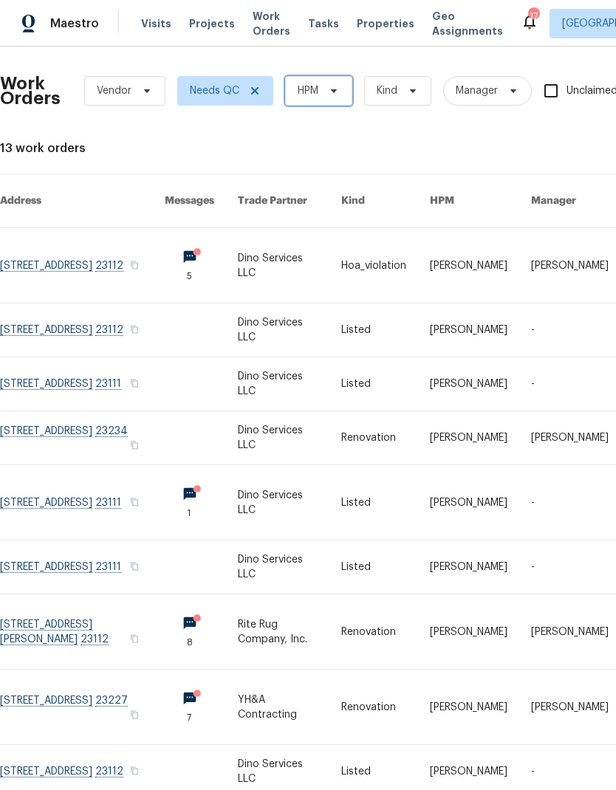
click at [336, 83] on span "HPM" at bounding box center [318, 91] width 67 height 30
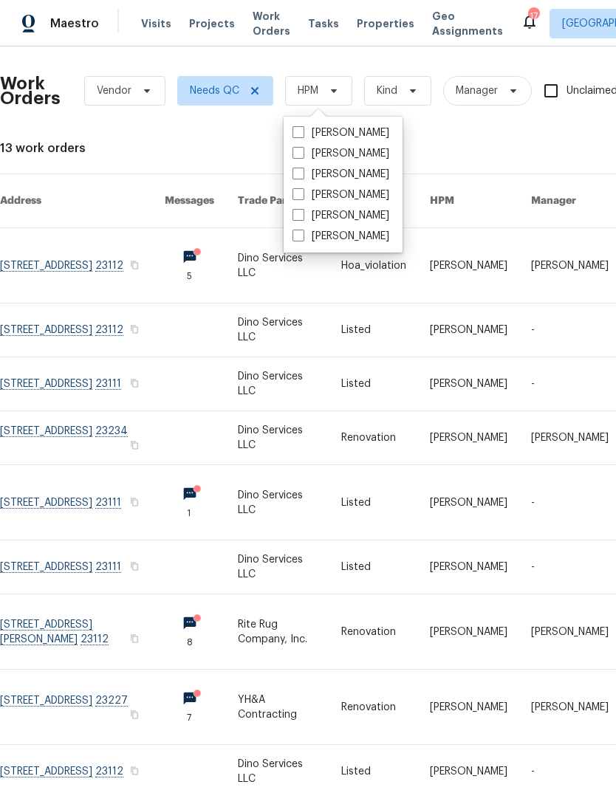
click at [389, 133] on label "[PERSON_NAME]" at bounding box center [340, 133] width 97 height 15
click at [302, 133] on input "[PERSON_NAME]" at bounding box center [297, 131] width 10 height 10
checkbox input "true"
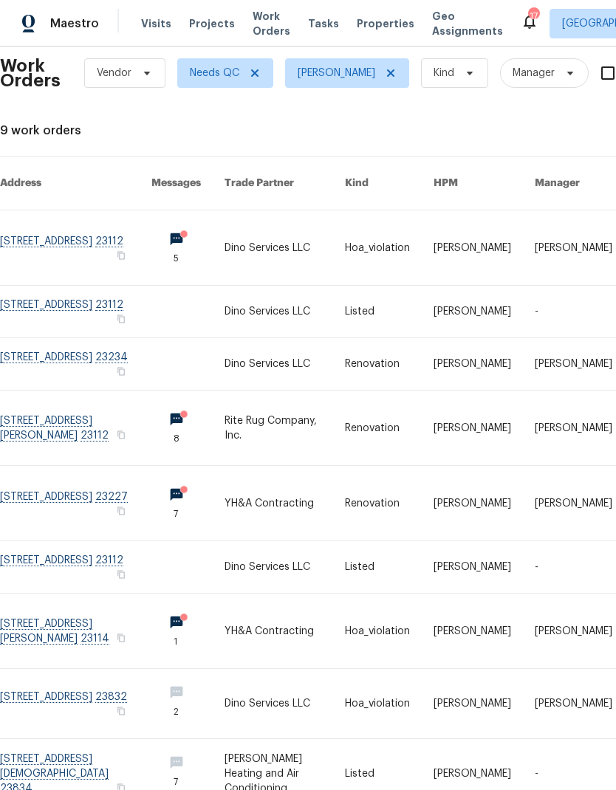
scroll to position [18, 0]
click at [32, 487] on link at bounding box center [75, 503] width 151 height 75
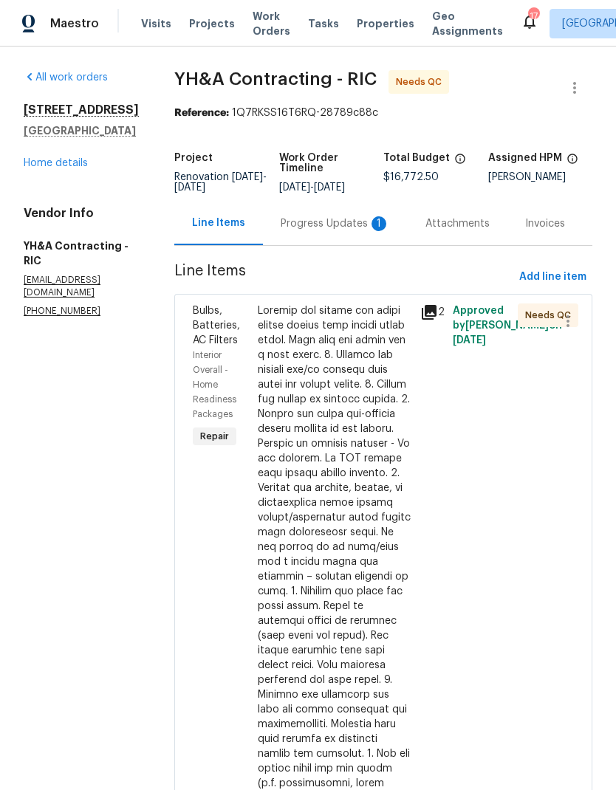
click at [362, 471] on div at bounding box center [335, 576] width 154 height 546
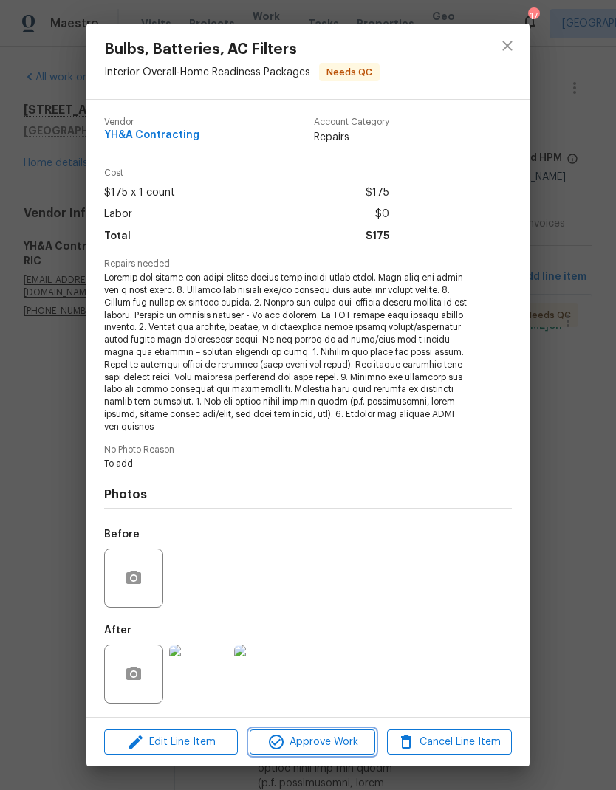
click at [360, 733] on span "Approve Work" at bounding box center [312, 742] width 116 height 18
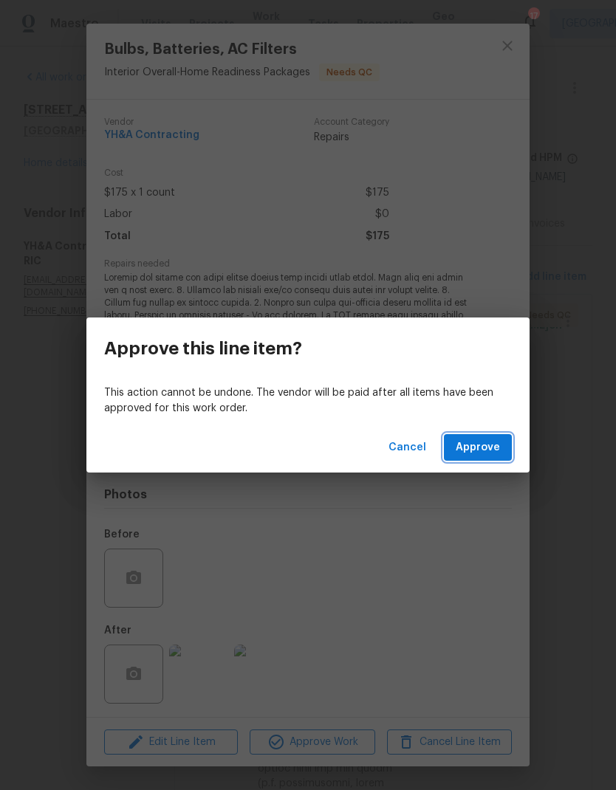
click at [481, 452] on span "Approve" at bounding box center [478, 448] width 44 height 18
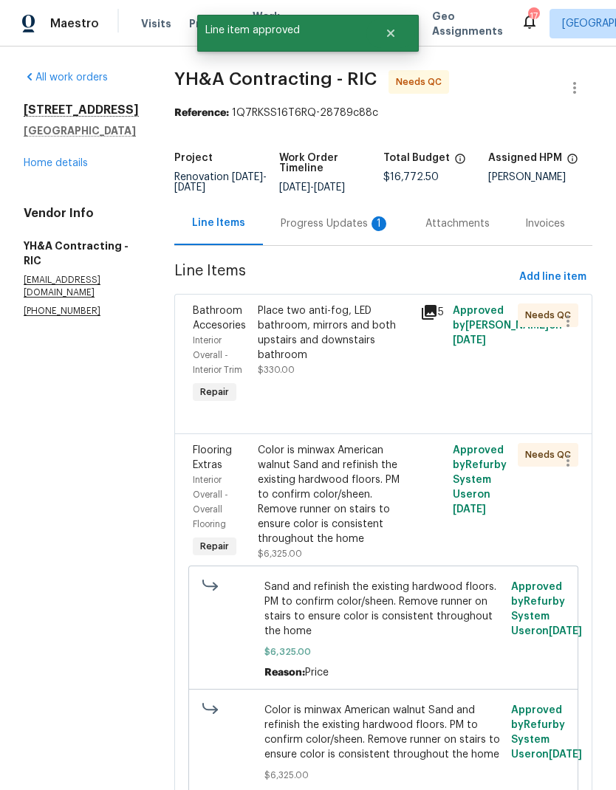
click at [369, 402] on div "Place two anti-fog, LED bathroom, mirrors and both upstairs and downstairs bath…" at bounding box center [334, 355] width 162 height 112
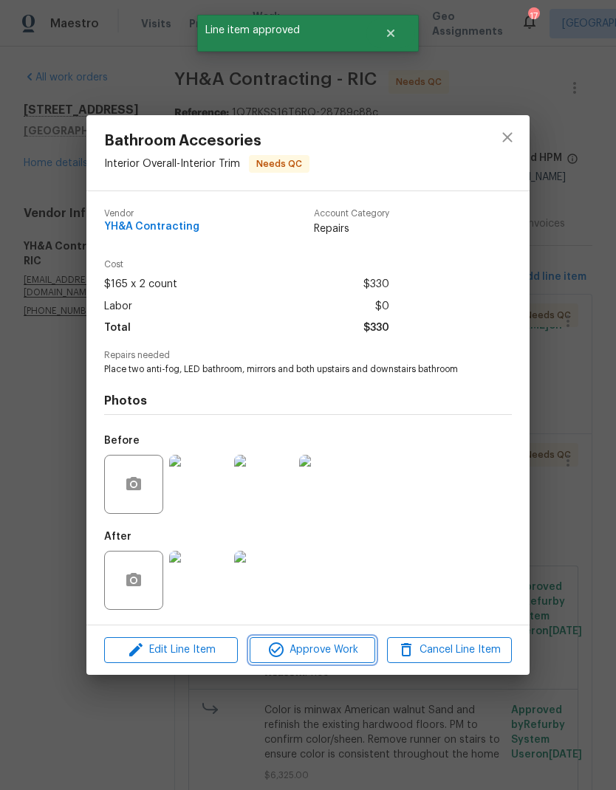
click at [349, 650] on span "Approve Work" at bounding box center [312, 650] width 116 height 18
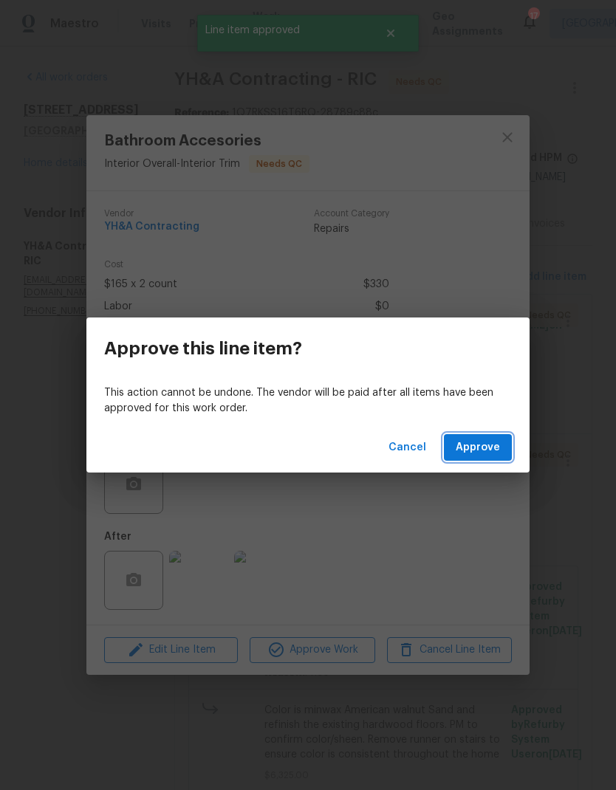
click at [492, 441] on span "Approve" at bounding box center [478, 448] width 44 height 18
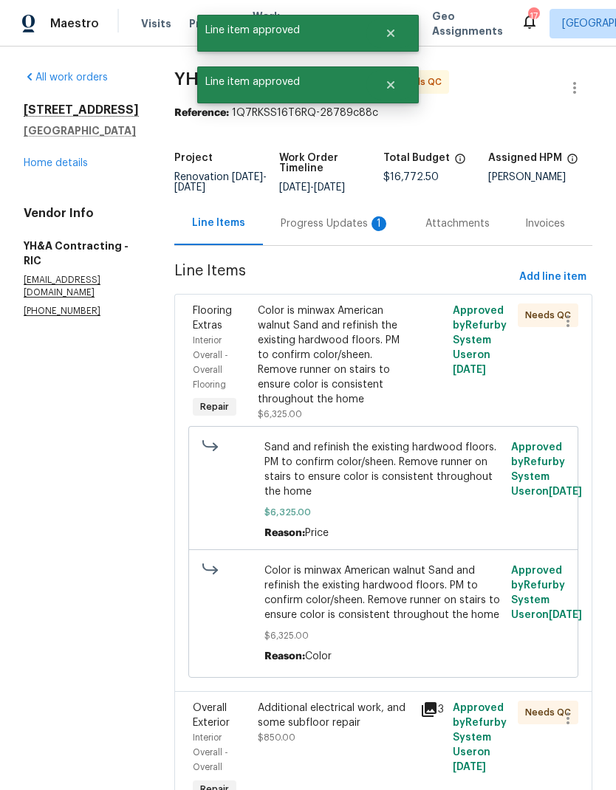
click at [363, 398] on div "Color is minwax American walnut Sand and refinish the existing hardwood floors.…" at bounding box center [335, 362] width 154 height 118
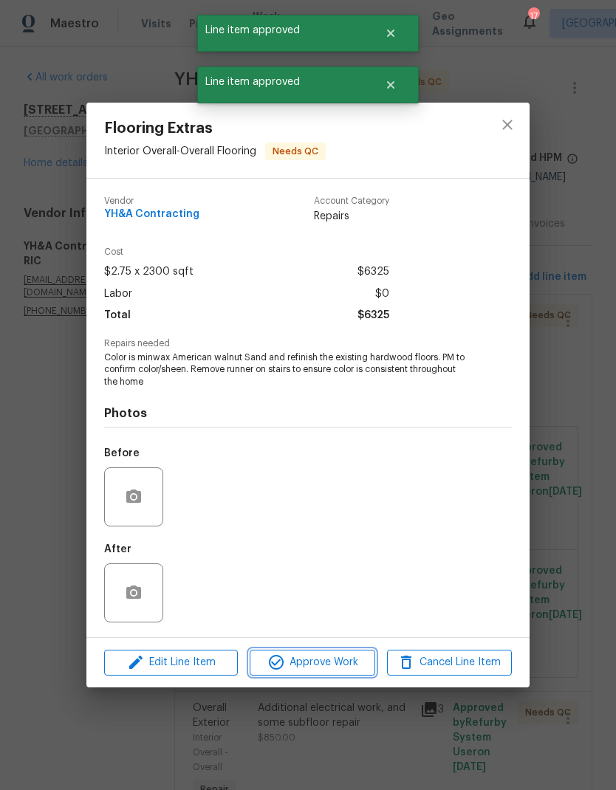
click at [352, 662] on span "Approve Work" at bounding box center [312, 662] width 116 height 18
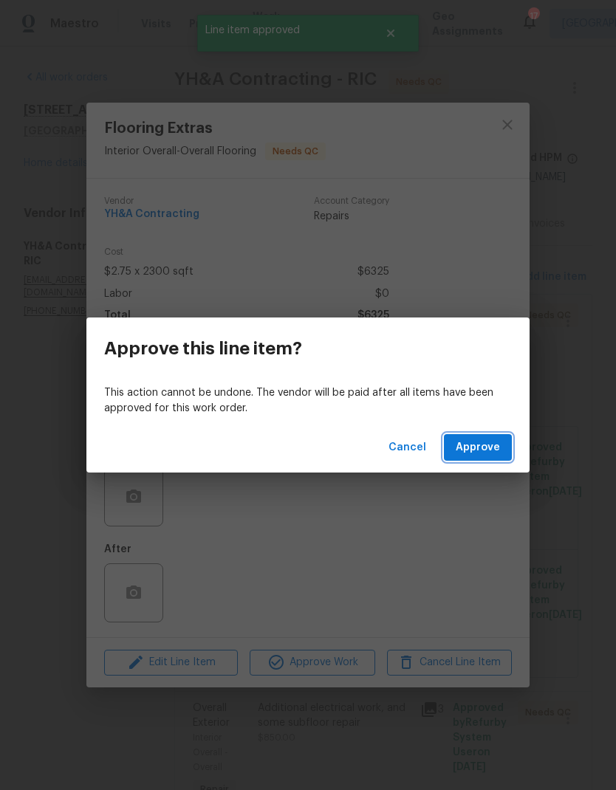
click at [492, 458] on button "Approve" at bounding box center [478, 447] width 68 height 27
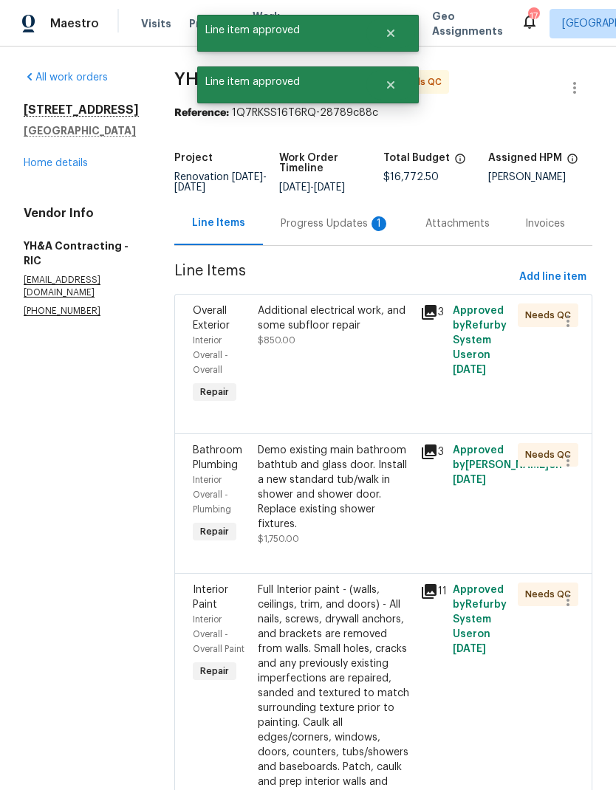
click at [364, 394] on div "Additional electrical work, and some subfloor repair $850.00" at bounding box center [334, 355] width 162 height 112
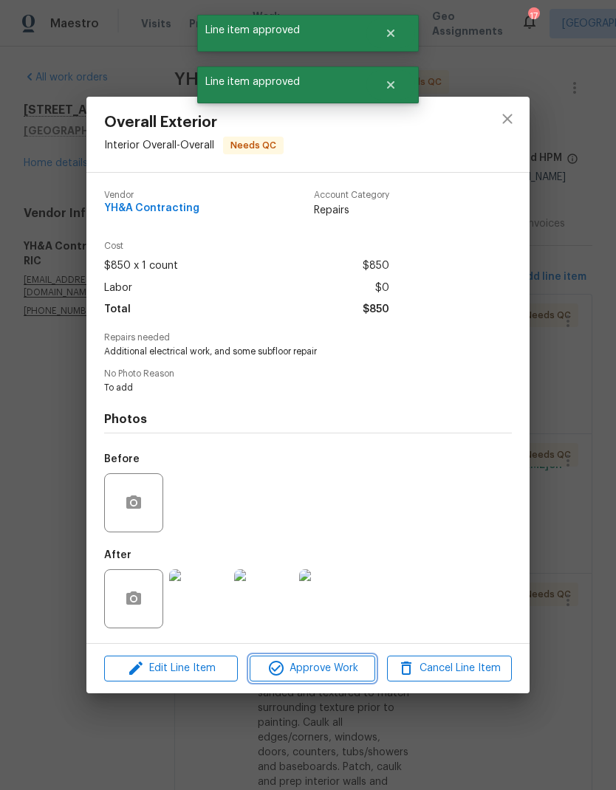
click at [355, 667] on span "Approve Work" at bounding box center [312, 668] width 116 height 18
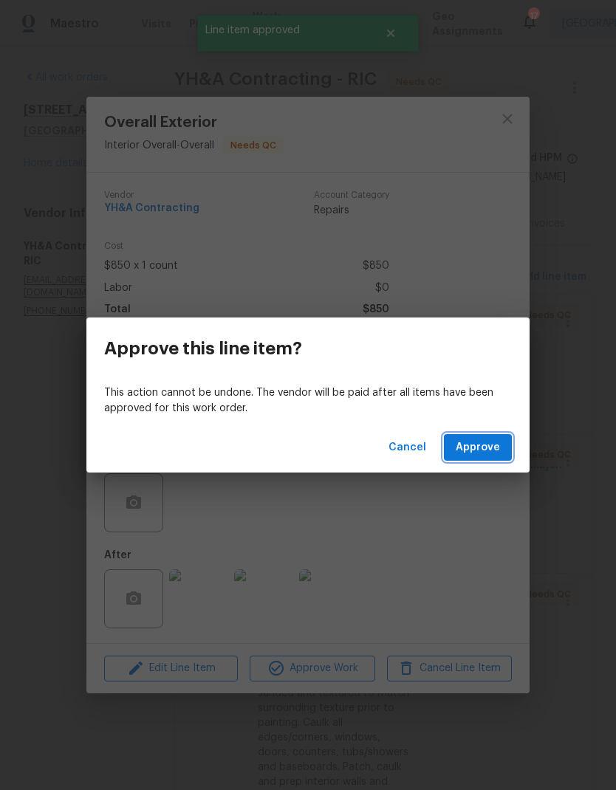
click at [487, 452] on span "Approve" at bounding box center [478, 448] width 44 height 18
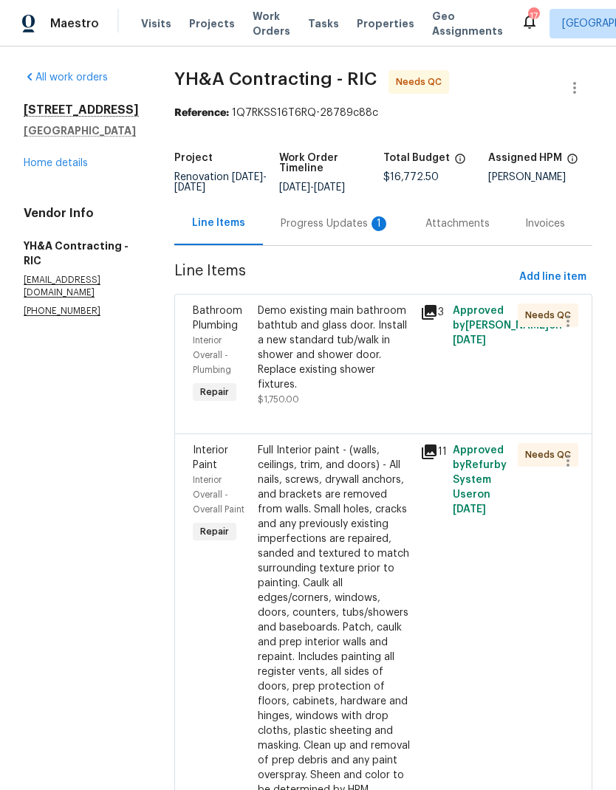
click at [359, 373] on div "Demo existing main bathroom bathtub and glass door. Install a new standard tub/…" at bounding box center [335, 347] width 154 height 89
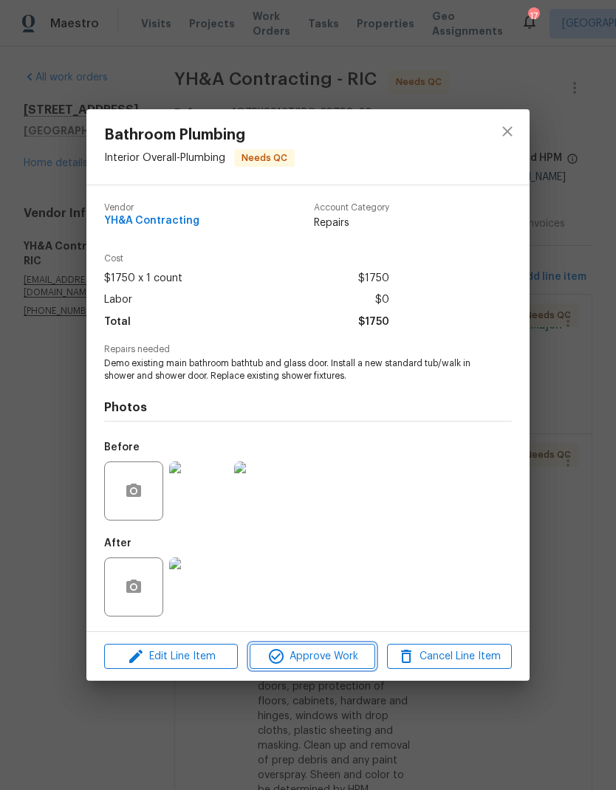
click at [355, 653] on span "Approve Work" at bounding box center [312, 657] width 116 height 18
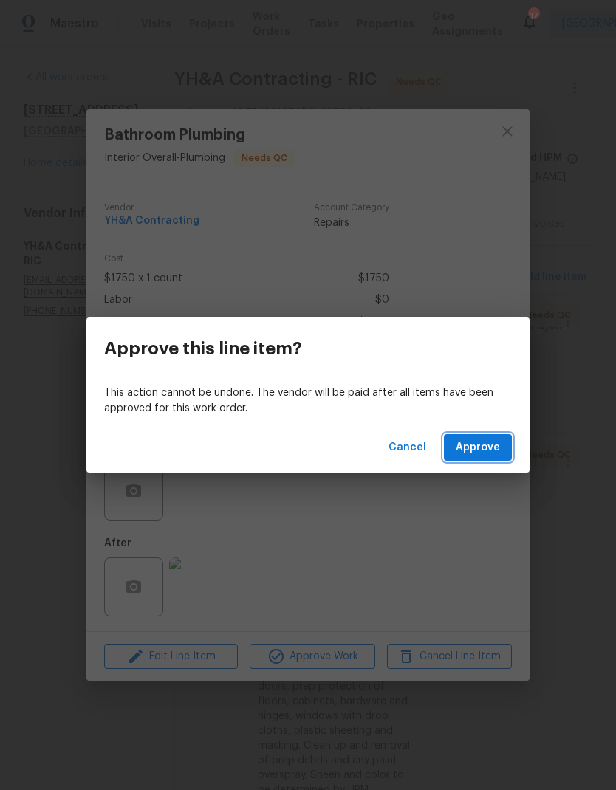
click at [506, 449] on button "Approve" at bounding box center [478, 447] width 68 height 27
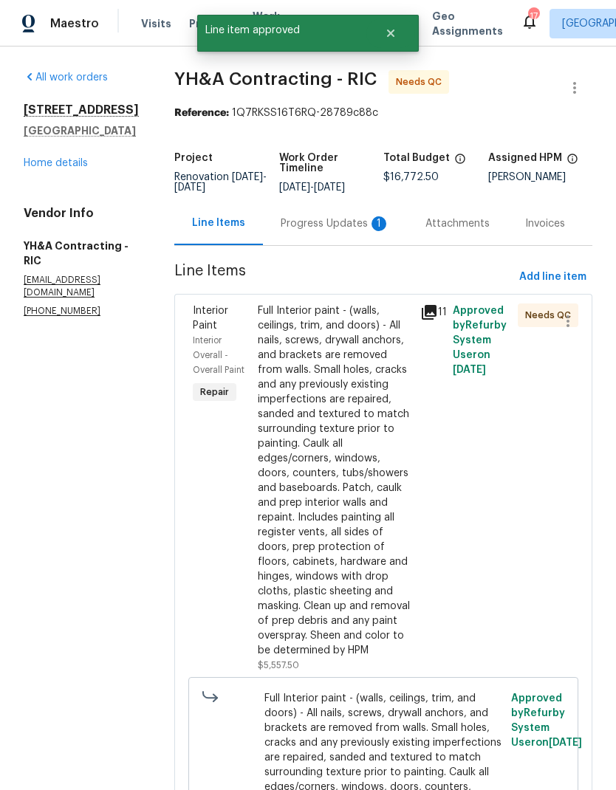
click at [323, 221] on div "Progress Updates 1" at bounding box center [335, 223] width 109 height 15
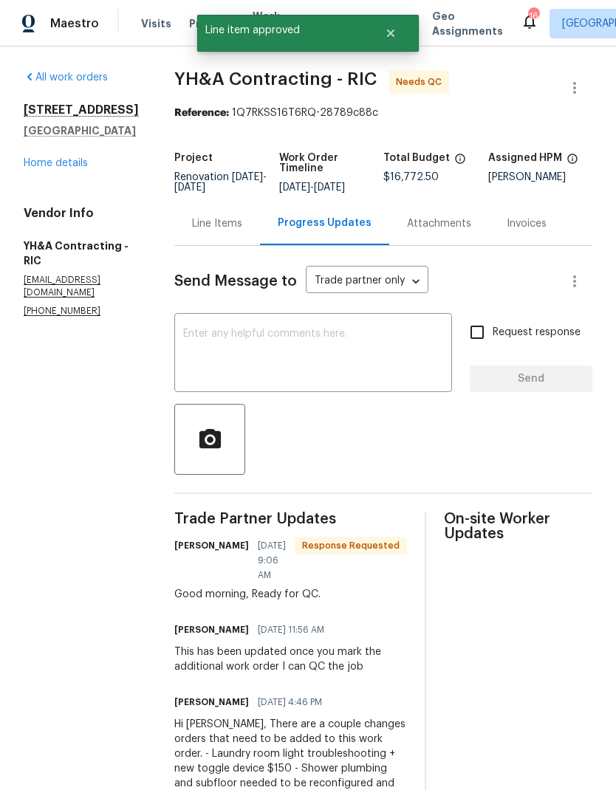
click at [374, 368] on textarea at bounding box center [313, 355] width 260 height 52
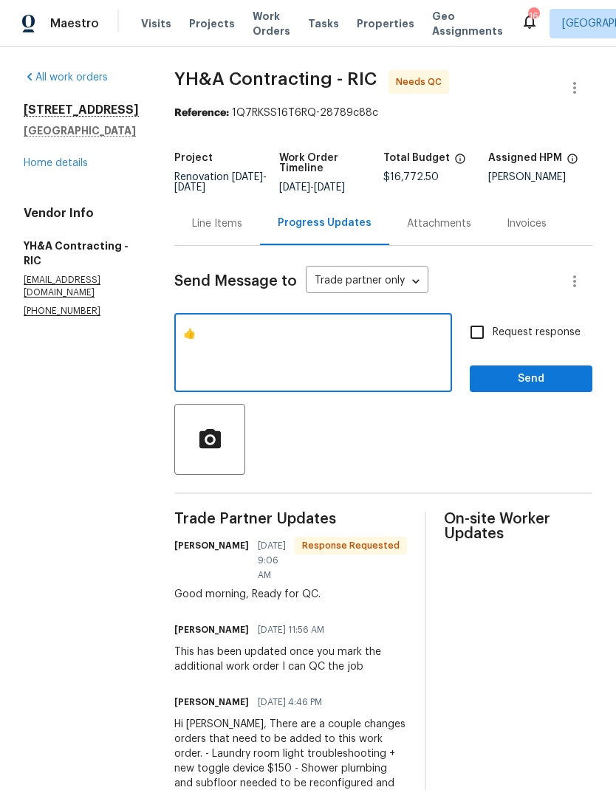
type textarea "👍"
click at [546, 373] on span "Send" at bounding box center [530, 379] width 99 height 18
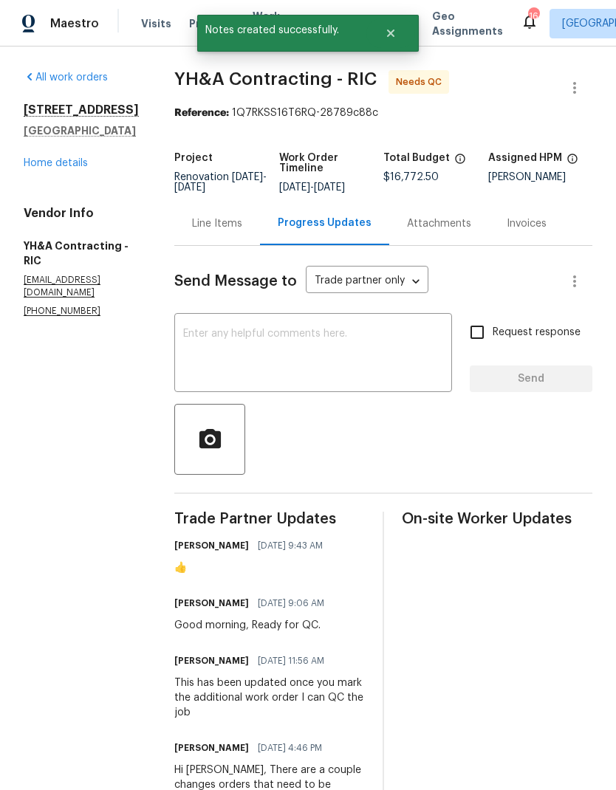
click at [198, 226] on div "Line Items" at bounding box center [217, 223] width 50 height 15
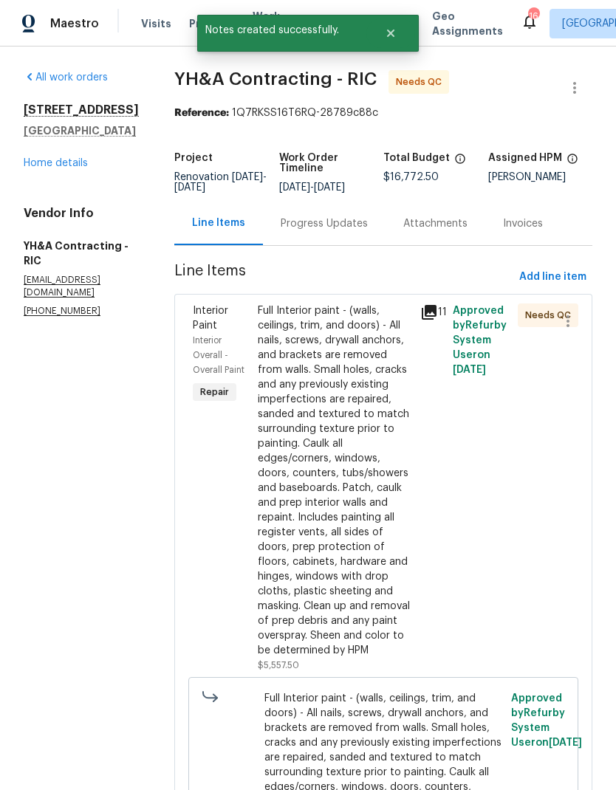
click at [356, 468] on div "Full Interior paint - (walls, ceilings, trim, and doors) - All nails, screws, d…" at bounding box center [335, 480] width 154 height 354
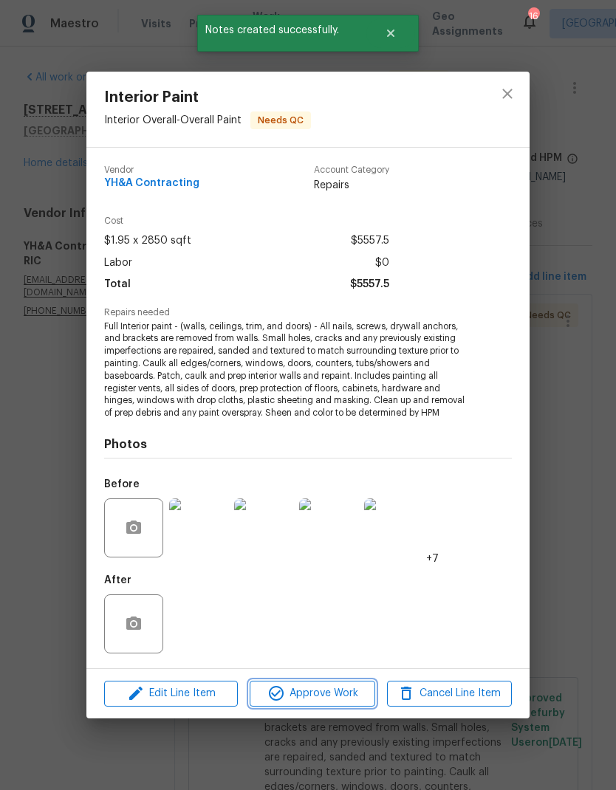
click at [351, 697] on span "Approve Work" at bounding box center [312, 693] width 116 height 18
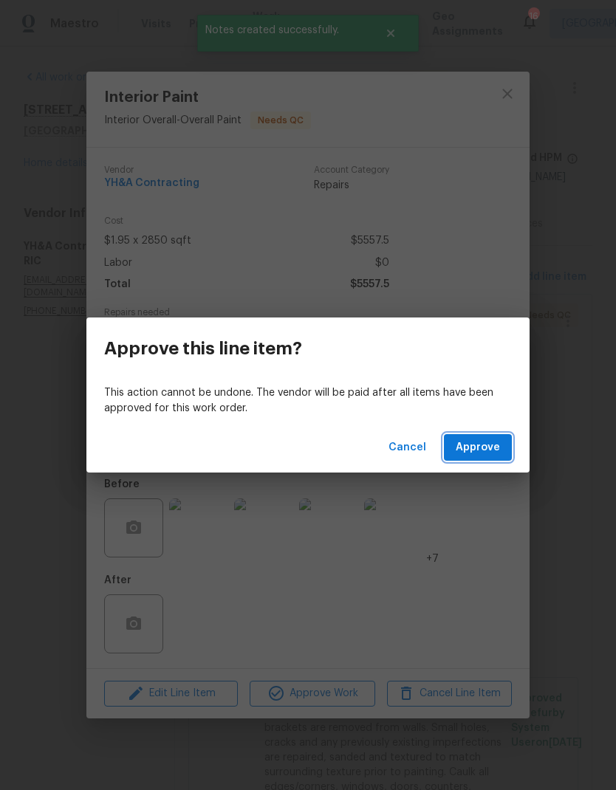
click at [498, 447] on span "Approve" at bounding box center [478, 448] width 44 height 18
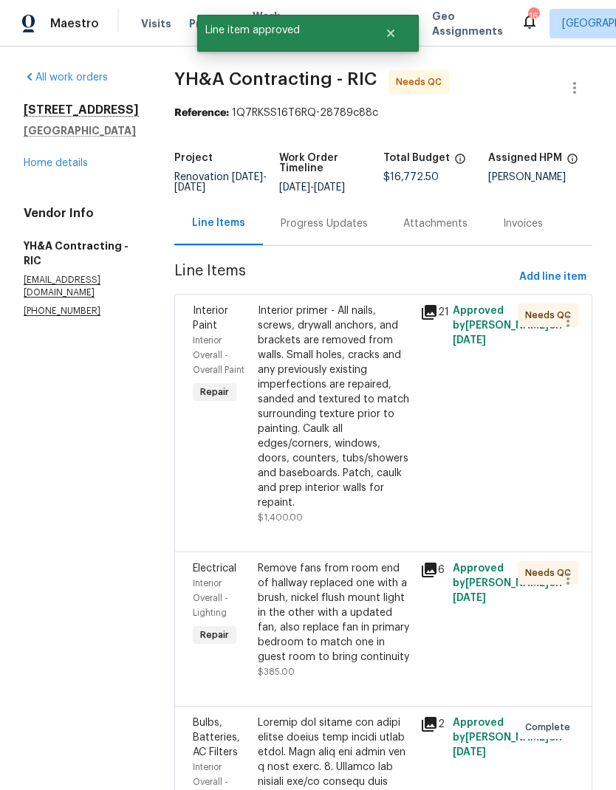
click at [357, 464] on div "Interior primer - All nails, screws, drywall anchors, and brackets are removed …" at bounding box center [335, 406] width 154 height 207
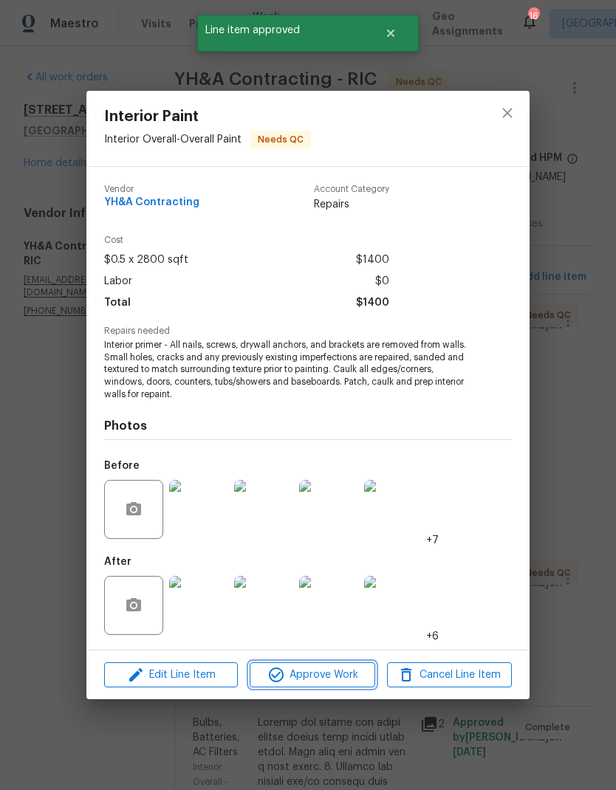
click at [352, 675] on span "Approve Work" at bounding box center [312, 675] width 116 height 18
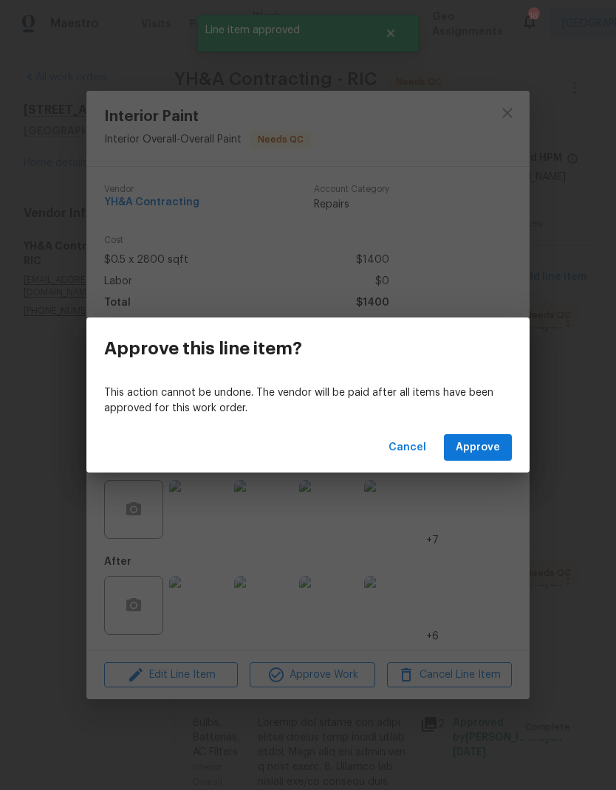
click at [498, 445] on span "Approve" at bounding box center [478, 448] width 44 height 18
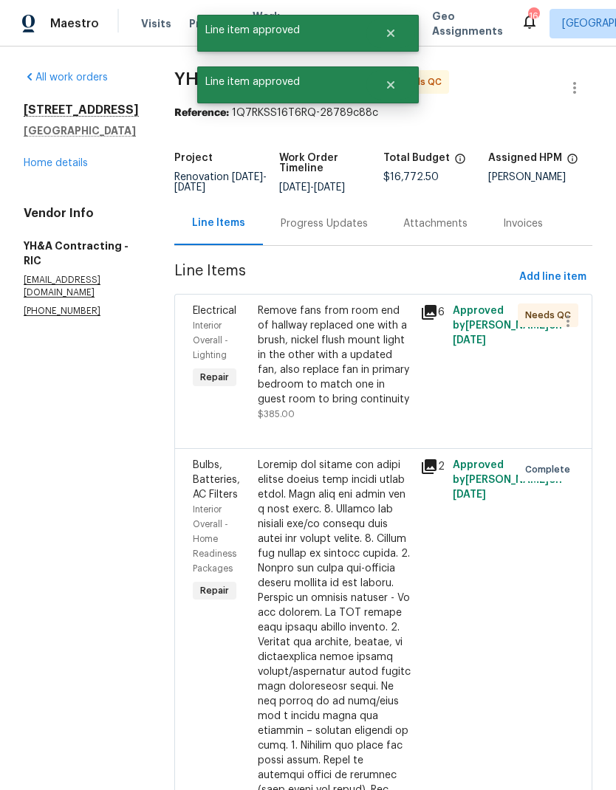
click at [377, 391] on div "Remove fans from room end of hallway replaced one with a brush, nickel flush mo…" at bounding box center [335, 354] width 154 height 103
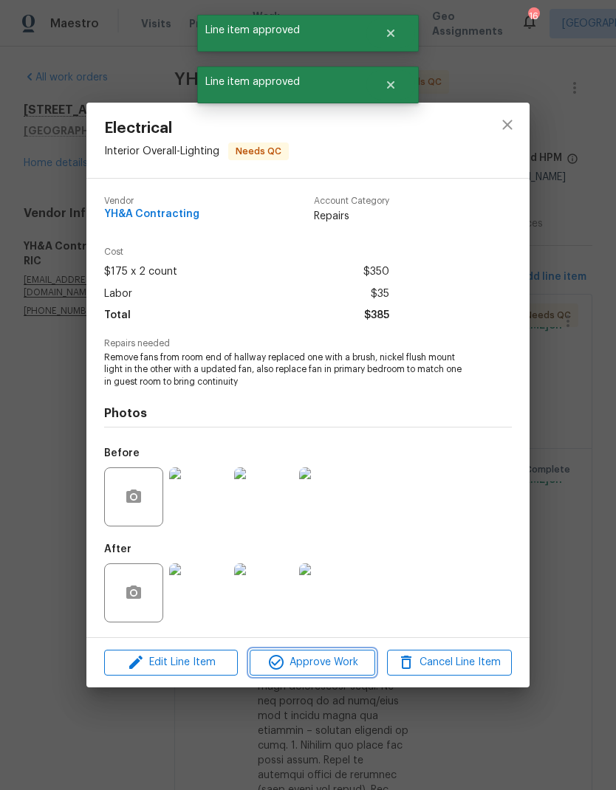
click at [360, 670] on span "Approve Work" at bounding box center [312, 662] width 116 height 18
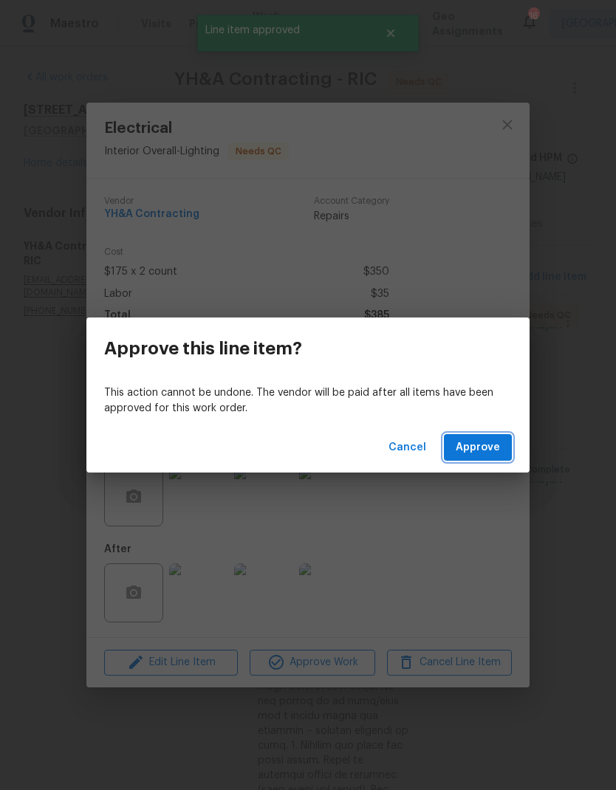
click at [498, 453] on span "Approve" at bounding box center [478, 448] width 44 height 18
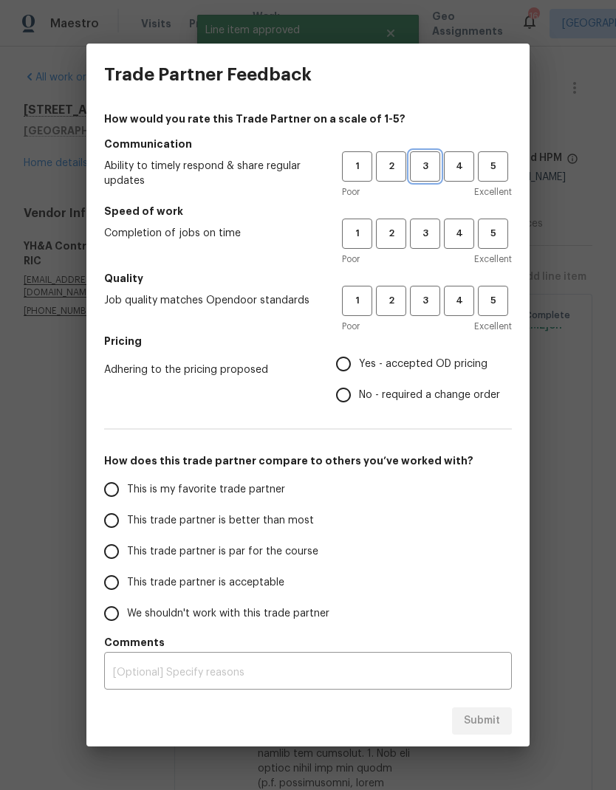
click at [426, 163] on span "3" at bounding box center [424, 166] width 27 height 17
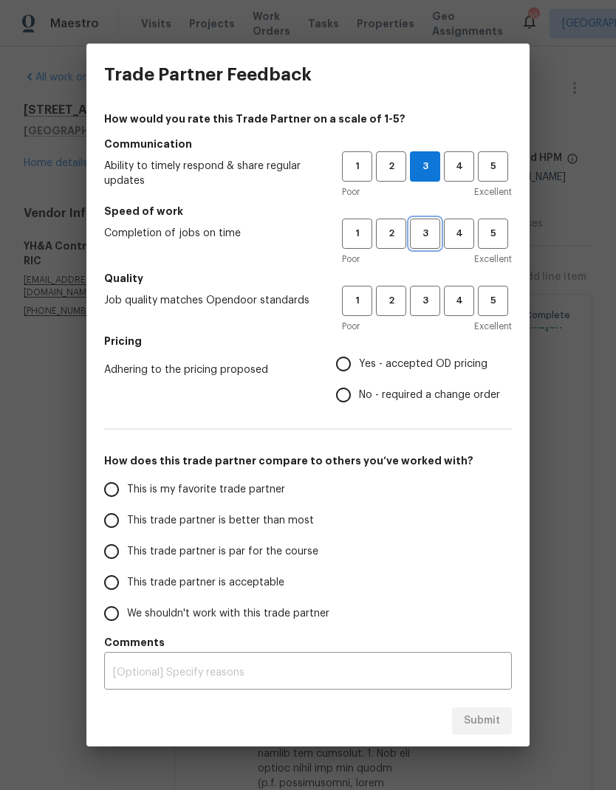
click at [421, 233] on span "3" at bounding box center [424, 233] width 27 height 17
click at [419, 299] on span "3" at bounding box center [424, 300] width 27 height 17
click at [428, 368] on span "Yes - accepted OD pricing" at bounding box center [423, 365] width 128 height 16
click at [359, 368] on input "Yes - accepted OD pricing" at bounding box center [343, 363] width 31 height 31
radio input "true"
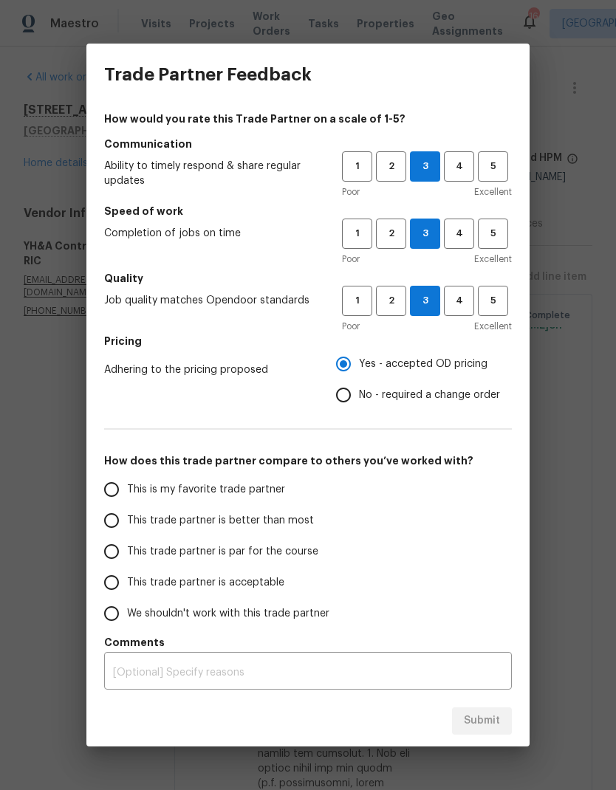
click at [297, 551] on span "This trade partner is par for the course" at bounding box center [222, 552] width 191 height 16
click at [127, 551] on input "This trade partner is par for the course" at bounding box center [111, 551] width 31 height 31
click at [491, 716] on span "Submit" at bounding box center [482, 721] width 36 height 18
radio input "true"
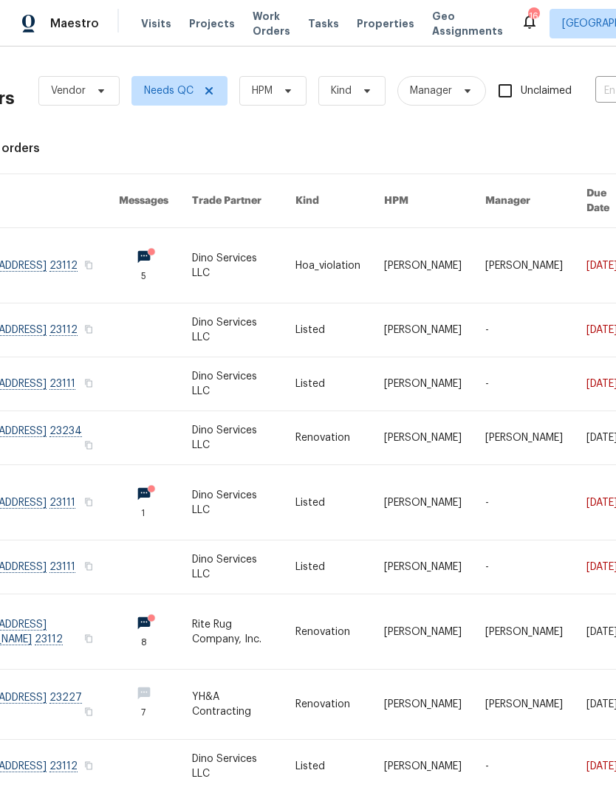
scroll to position [0, 47]
click at [293, 97] on span "HPM" at bounding box center [271, 91] width 67 height 30
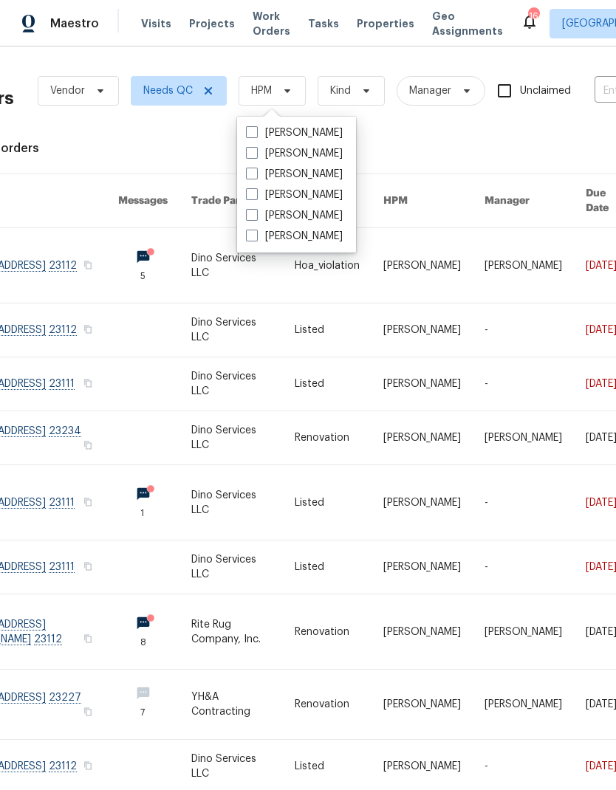
click at [343, 130] on label "[PERSON_NAME]" at bounding box center [294, 133] width 97 height 15
click at [255, 130] on input "[PERSON_NAME]" at bounding box center [251, 131] width 10 height 10
checkbox input "true"
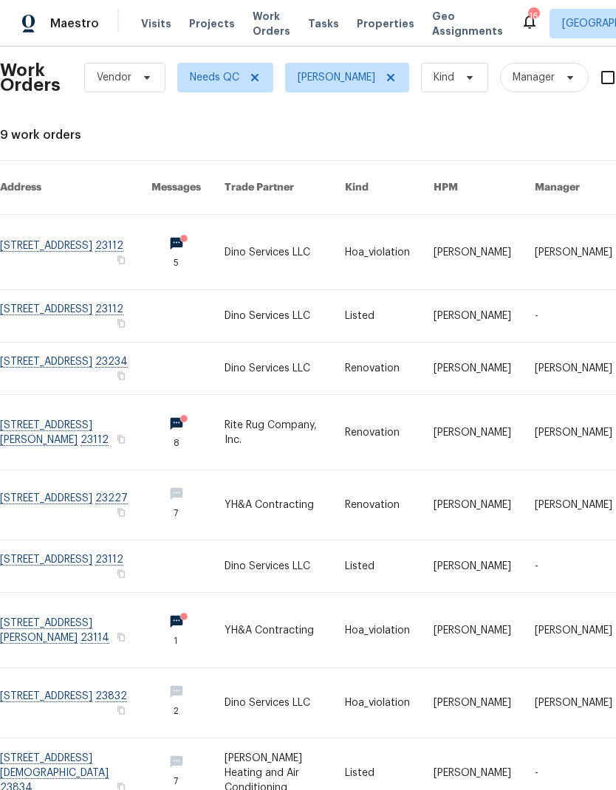
scroll to position [13, -2]
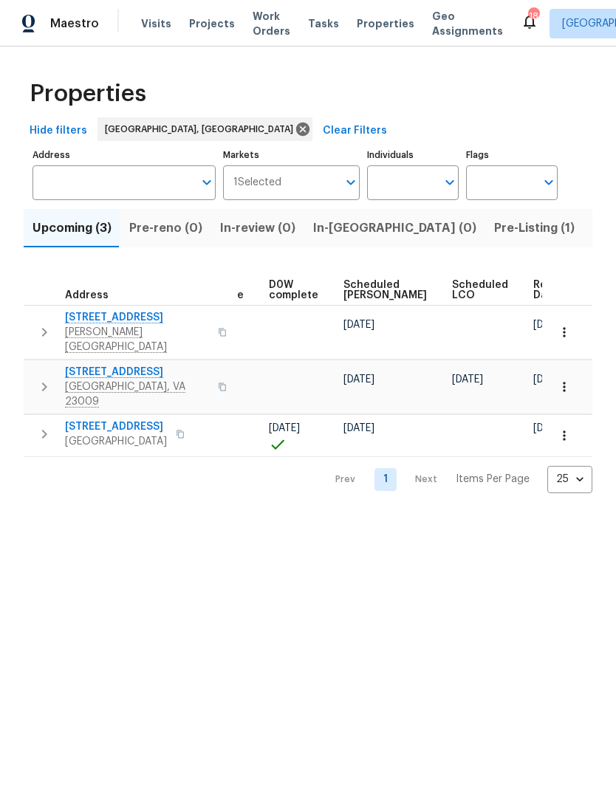
scroll to position [0, 374]
click at [592, 237] on span "Listed (23)" at bounding box center [623, 228] width 63 height 21
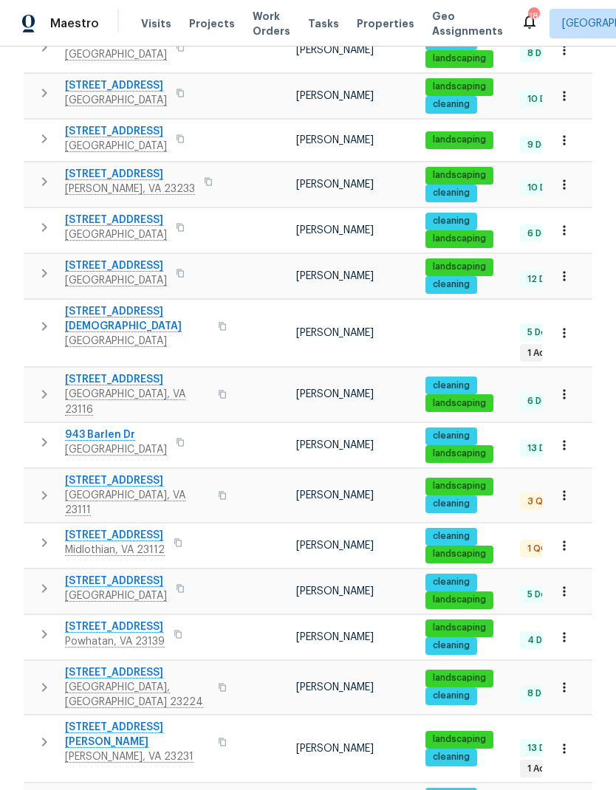
scroll to position [563, 0]
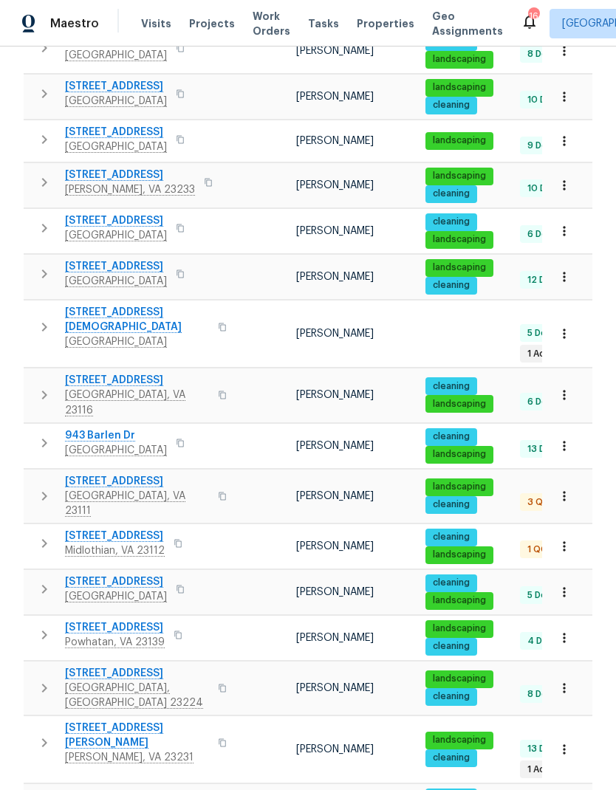
click at [40, 789] on icon "button" at bounding box center [44, 804] width 18 height 18
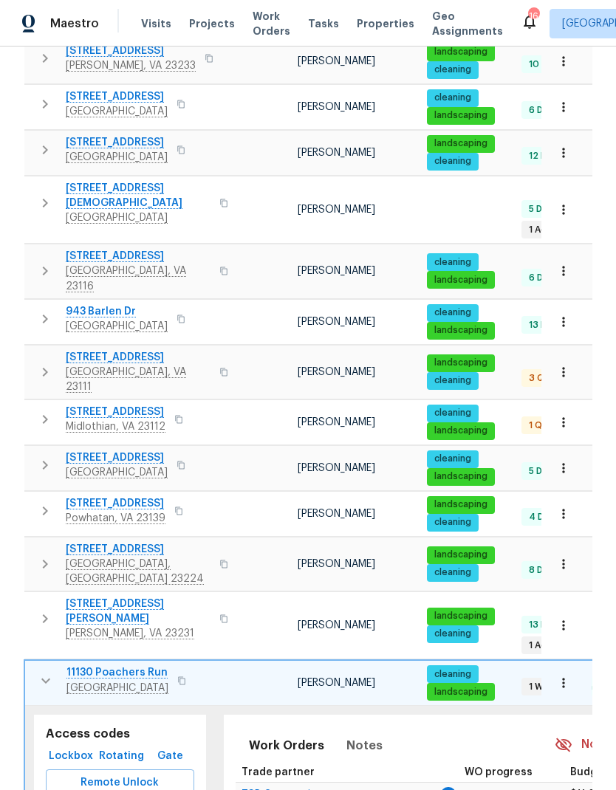
scroll to position [690, 0]
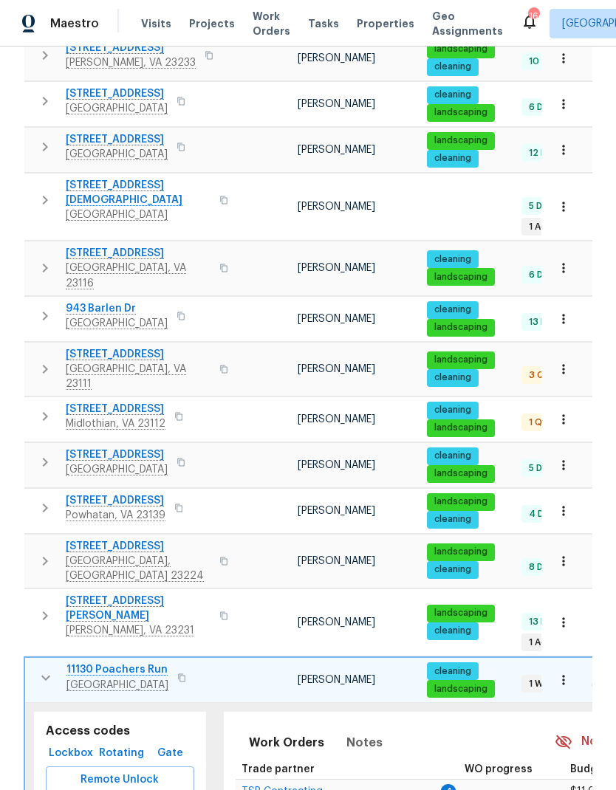
click at [65, 744] on span "Lockbox" at bounding box center [71, 753] width 38 height 18
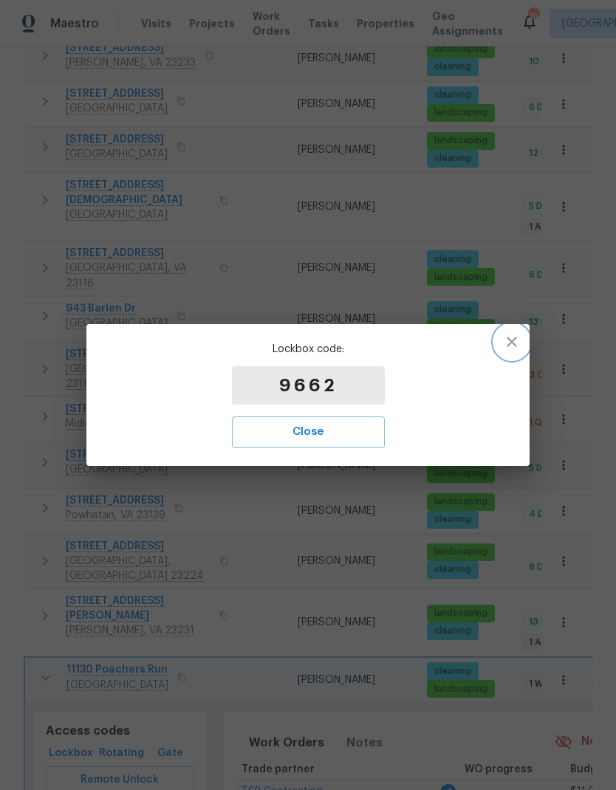
click at [509, 351] on button "button" at bounding box center [511, 341] width 35 height 35
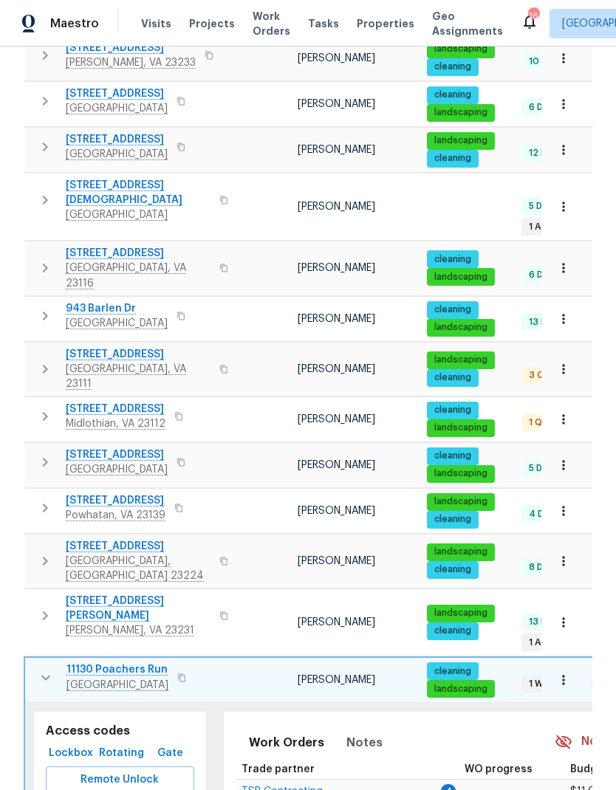
click at [70, 771] on span "Remote Unlock" at bounding box center [120, 780] width 125 height 18
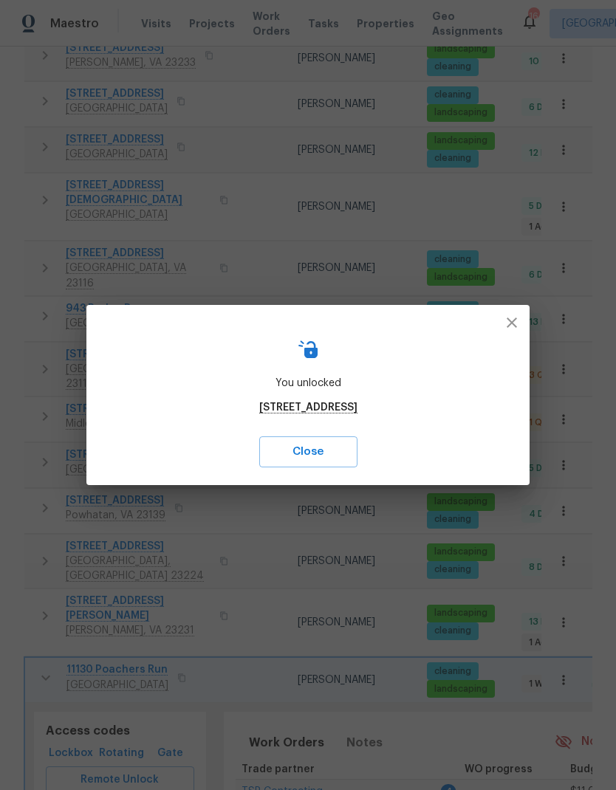
click at [515, 320] on icon "button" at bounding box center [511, 322] width 10 height 10
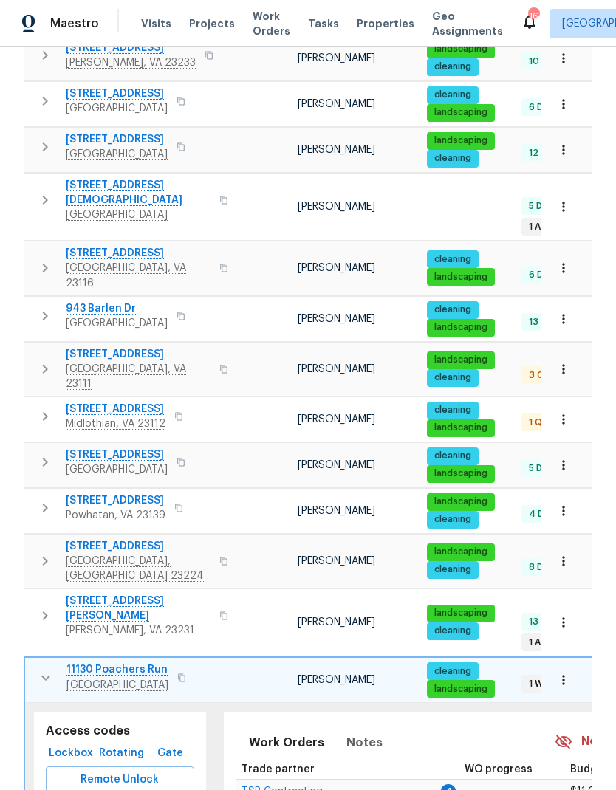
click at [81, 744] on span "Lockbox" at bounding box center [71, 753] width 38 height 18
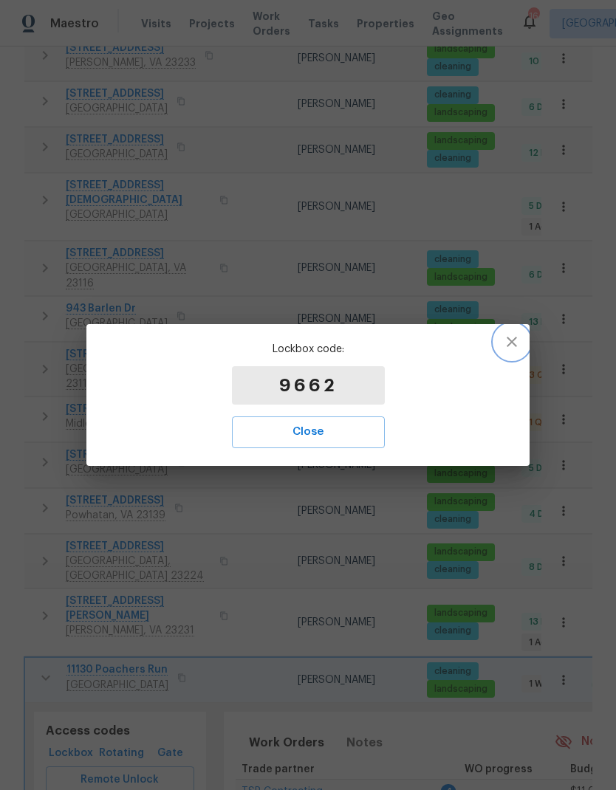
click at [518, 338] on icon "button" at bounding box center [512, 342] width 18 height 18
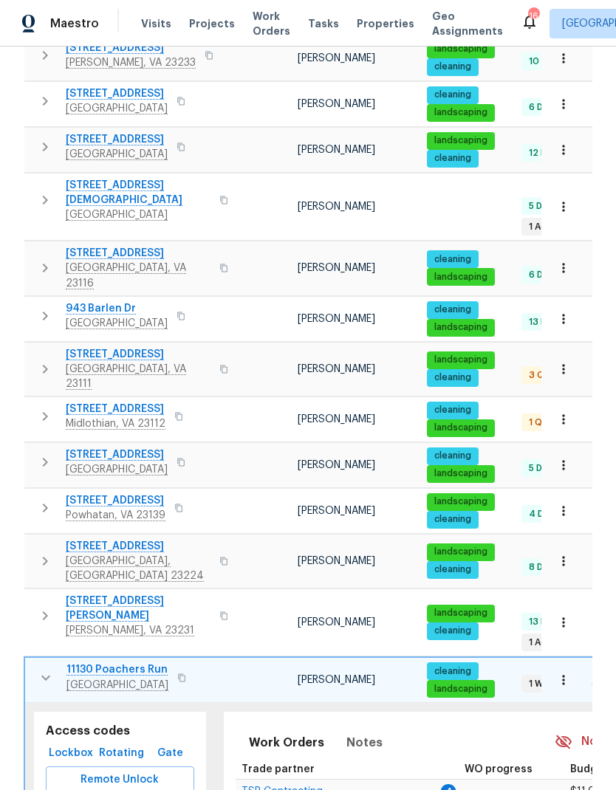
click at [186, 673] on icon "button" at bounding box center [181, 677] width 9 height 9
